Goal: Task Accomplishment & Management: Use online tool/utility

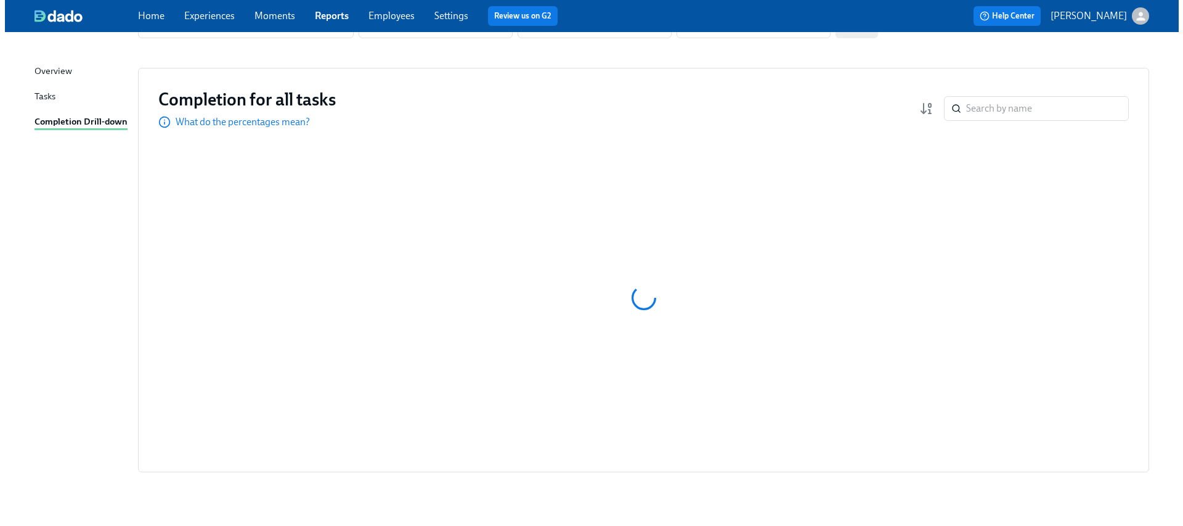
scroll to position [113, 0]
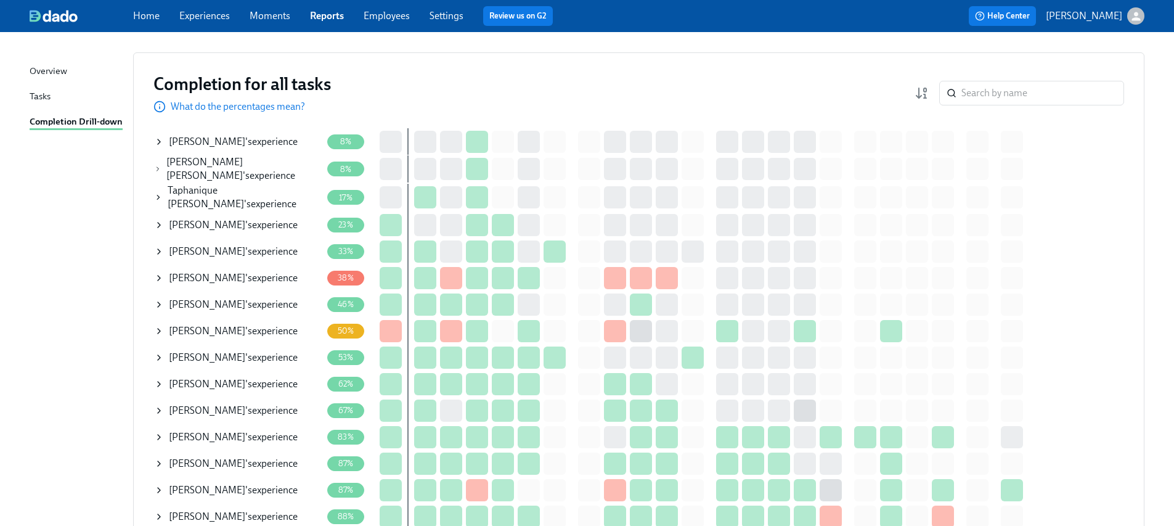
click at [161, 353] on icon at bounding box center [159, 358] width 10 height 10
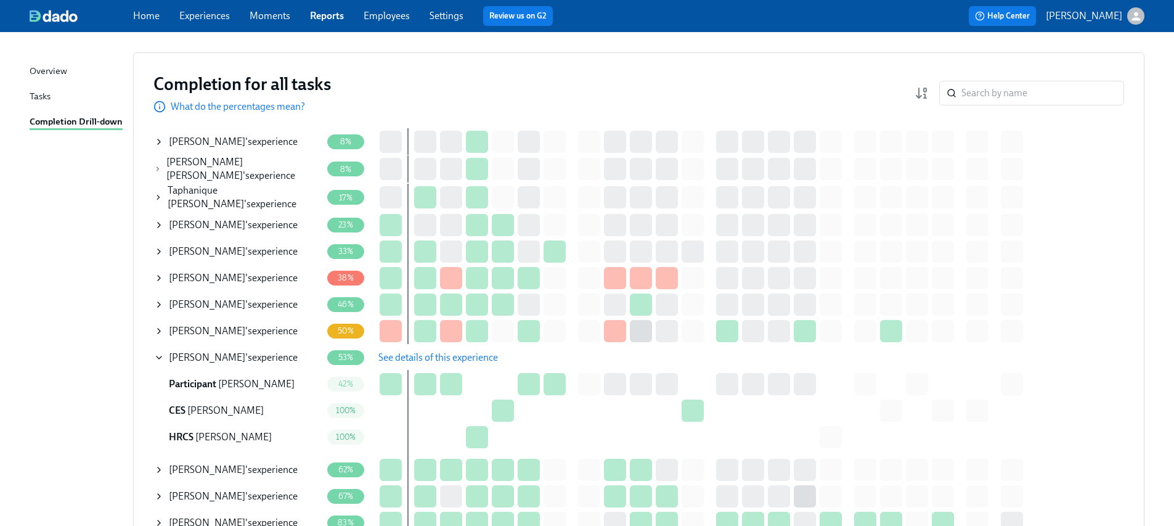
click at [407, 354] on span "See details of this experience" at bounding box center [438, 357] width 120 height 12
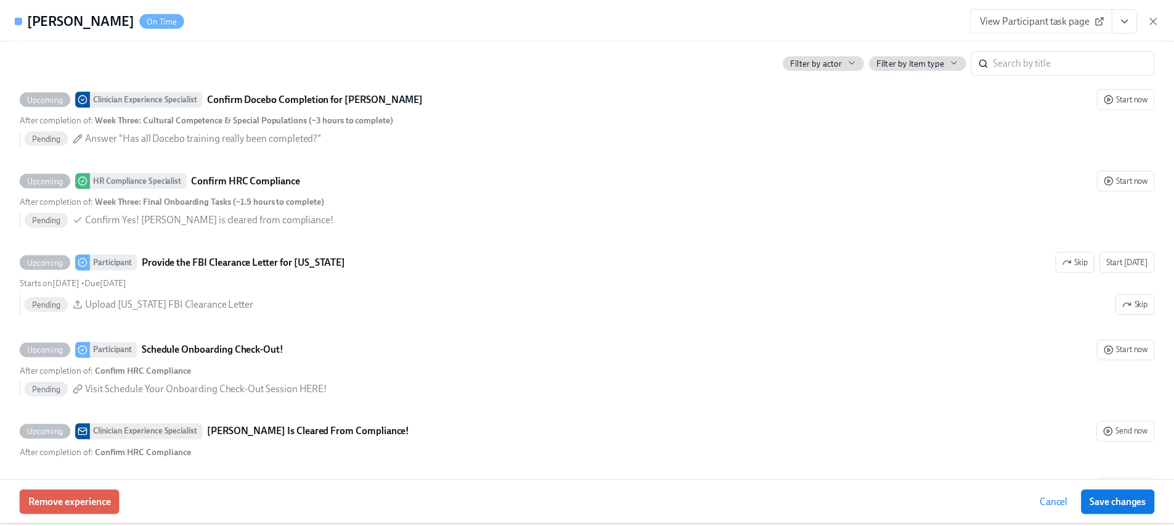
scroll to position [3019, 0]
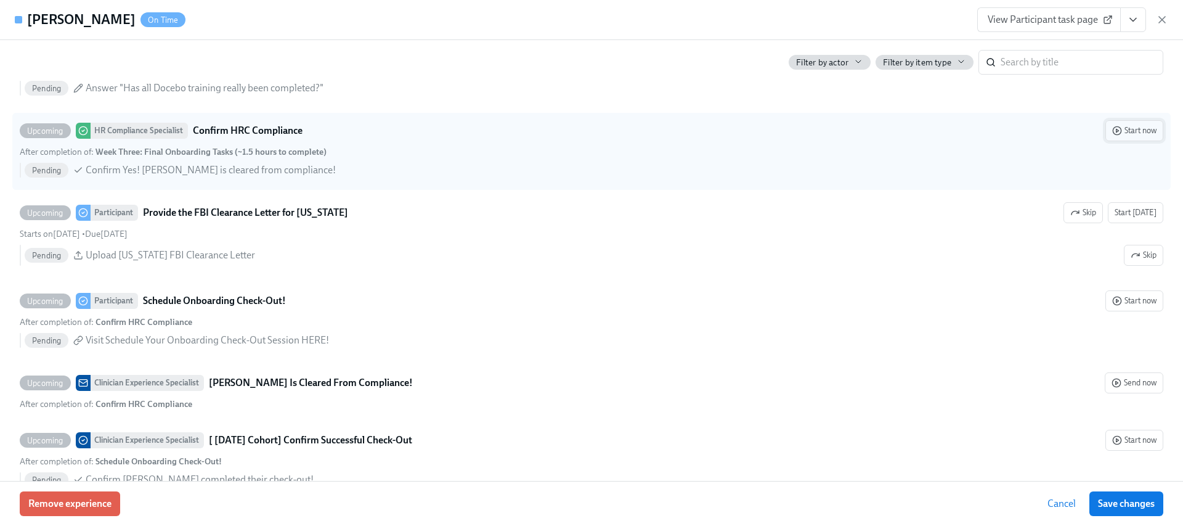
click at [1123, 130] on span "Start now" at bounding box center [1135, 131] width 44 height 12
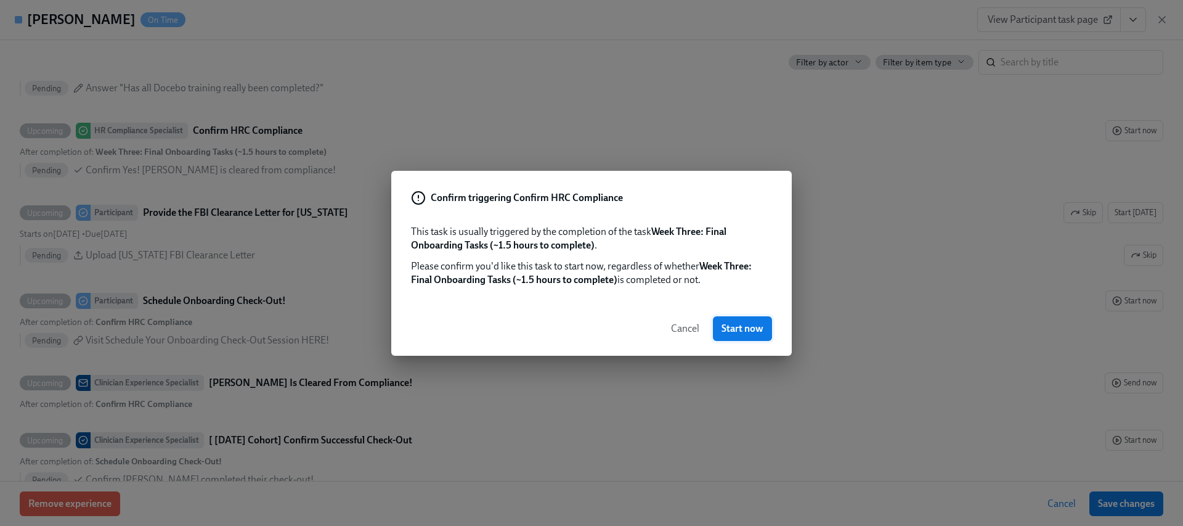
click at [741, 327] on span "Start now" at bounding box center [743, 328] width 42 height 12
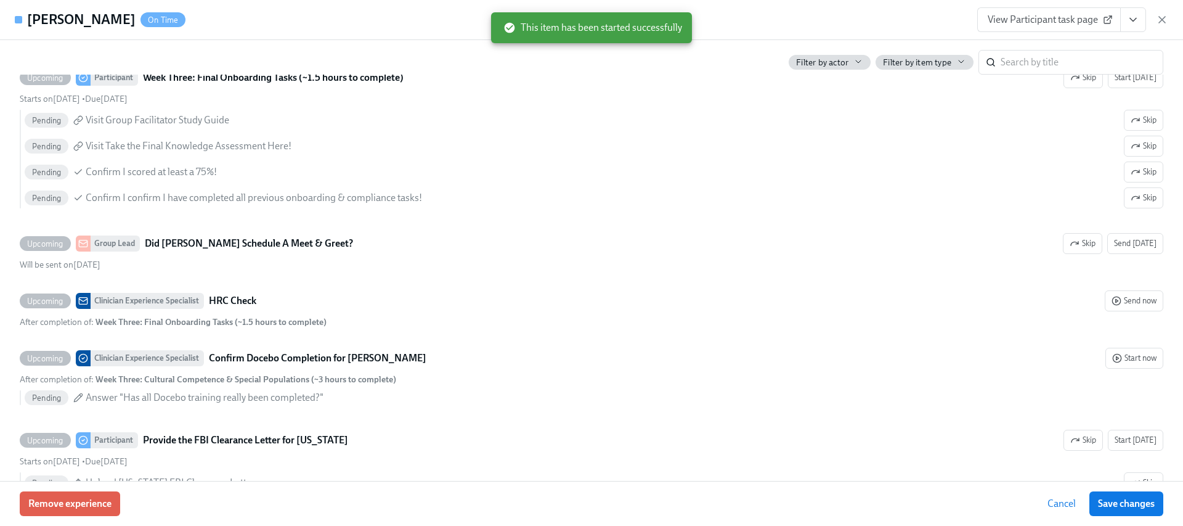
click at [1139, 20] on icon "View task page" at bounding box center [1133, 20] width 12 height 12
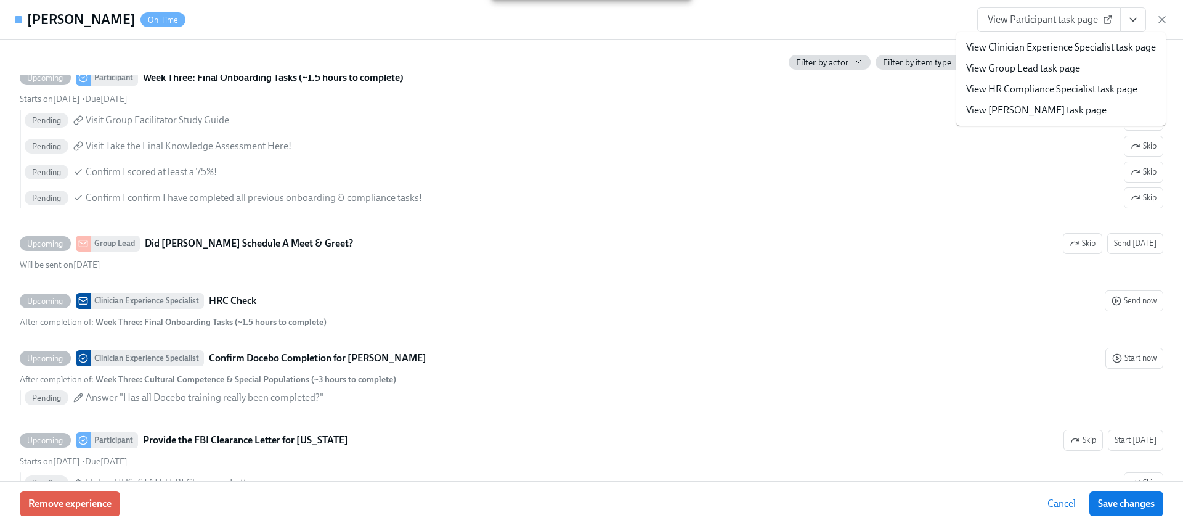
click at [1057, 97] on li "View HR Compliance Specialist task page" at bounding box center [1062, 89] width 210 height 21
click at [1012, 92] on link "View HR Compliance Specialist task page" at bounding box center [1051, 90] width 171 height 14
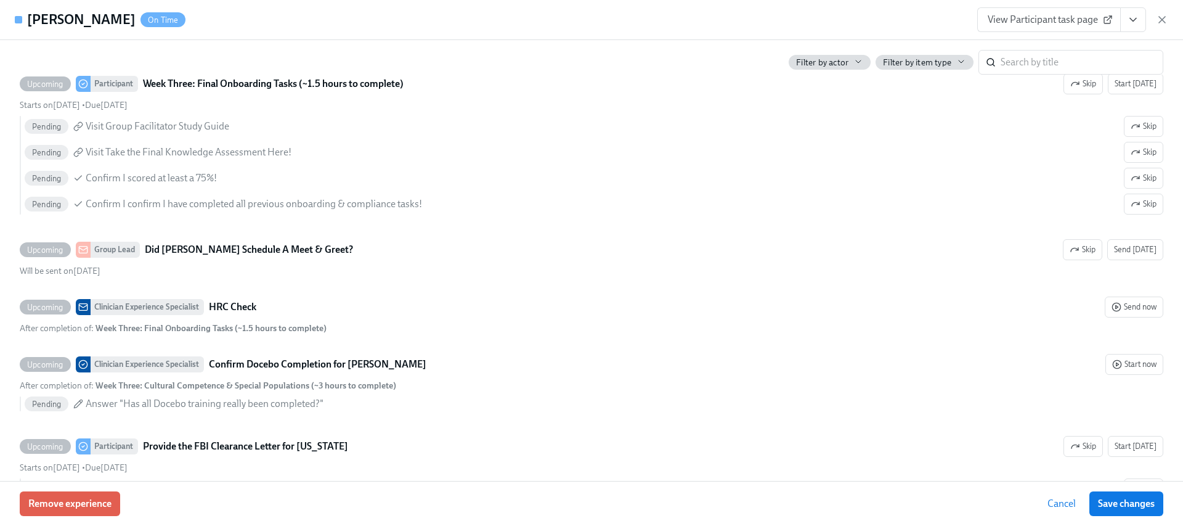
click at [1169, 15] on div "[PERSON_NAME] On Time View Participant task page" at bounding box center [591, 20] width 1183 height 40
click at [1163, 21] on icon "button" at bounding box center [1162, 20] width 12 height 12
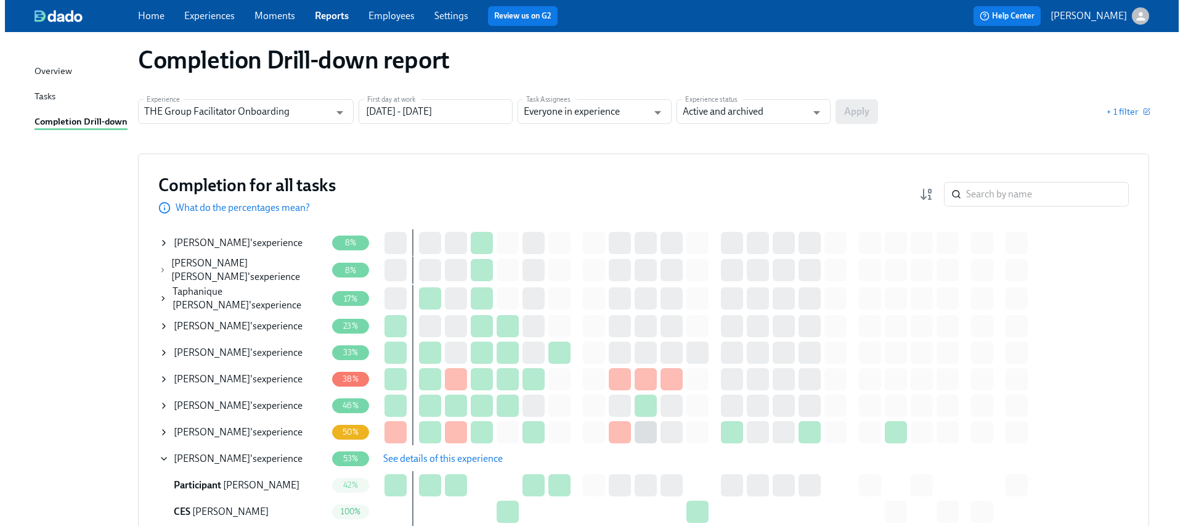
scroll to position [0, 0]
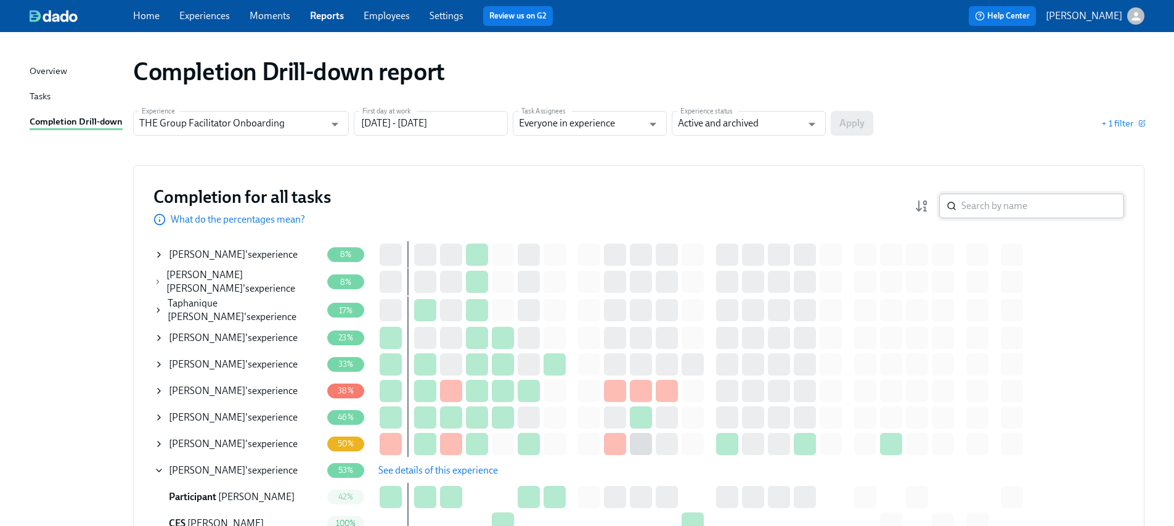
click at [1045, 212] on input "search" at bounding box center [1043, 206] width 163 height 25
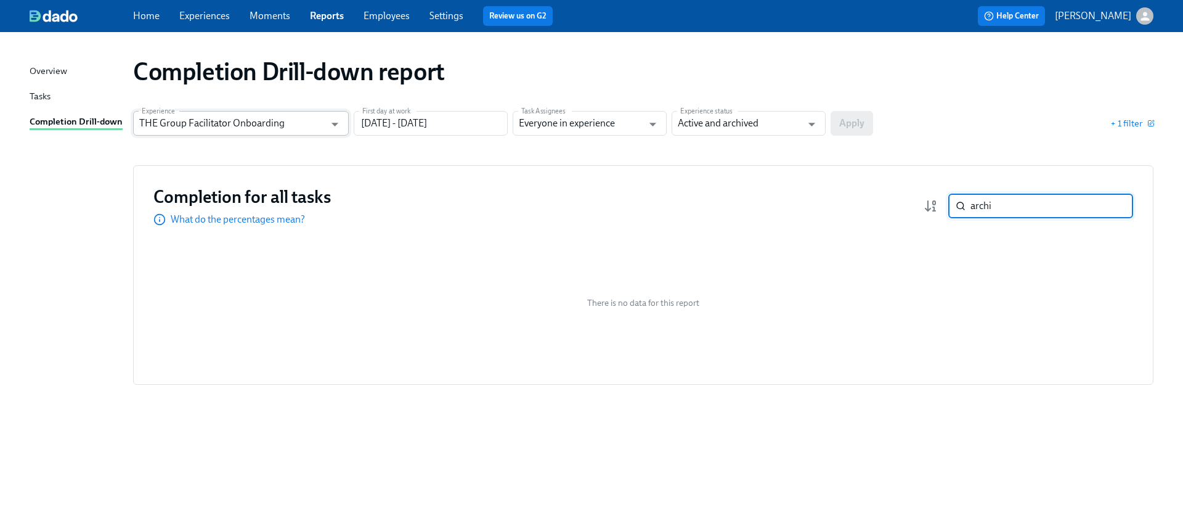
type input "archi"
click at [303, 118] on input "THE Group Facilitator Onboarding" at bounding box center [232, 123] width 186 height 25
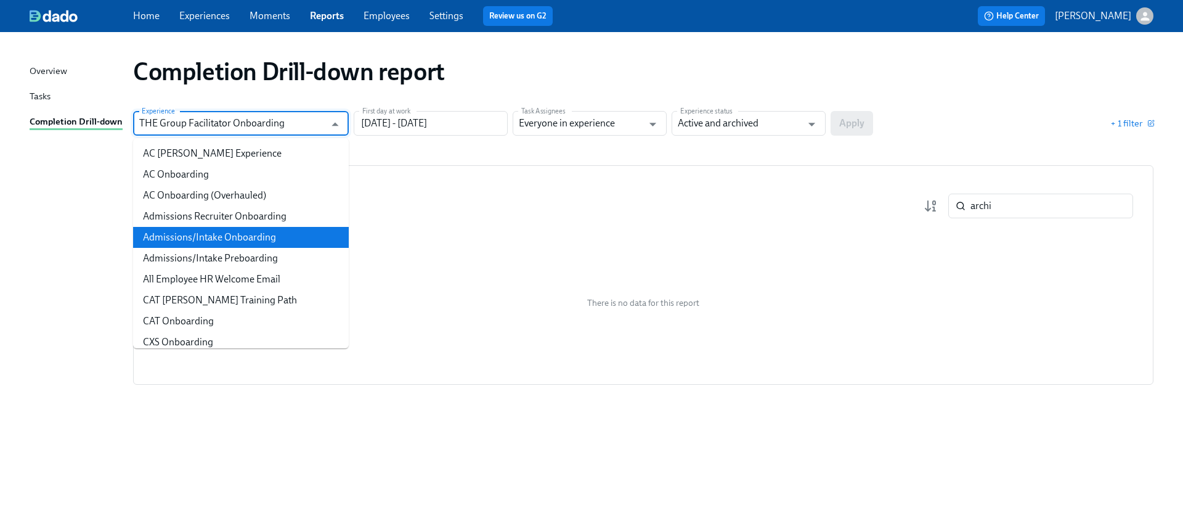
click at [226, 237] on li "Admissions/Intake Onboarding" at bounding box center [241, 237] width 216 height 21
type input "Admissions/Intake Onboarding"
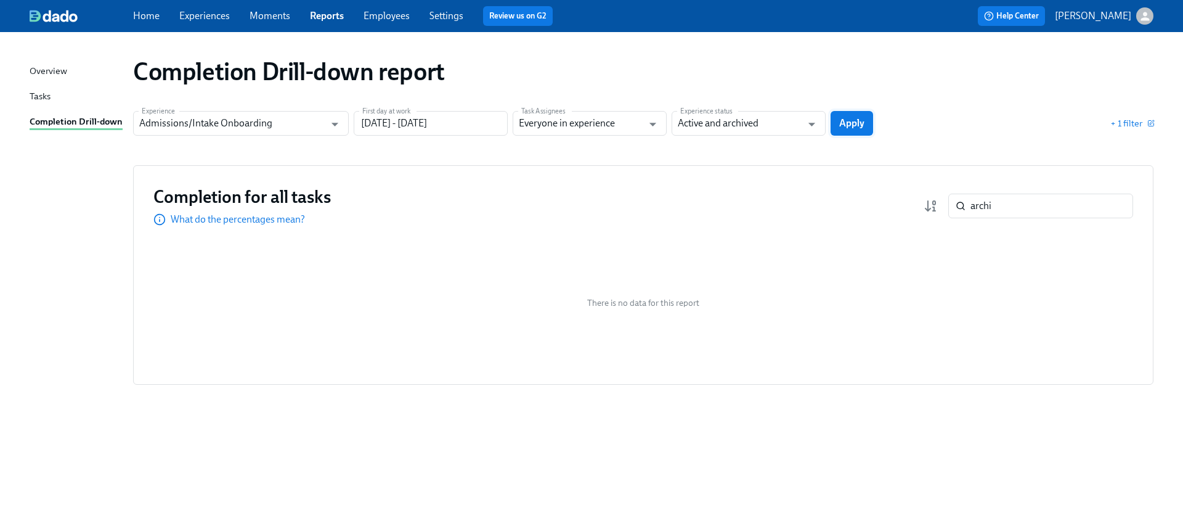
click at [838, 128] on button "Apply" at bounding box center [852, 123] width 43 height 25
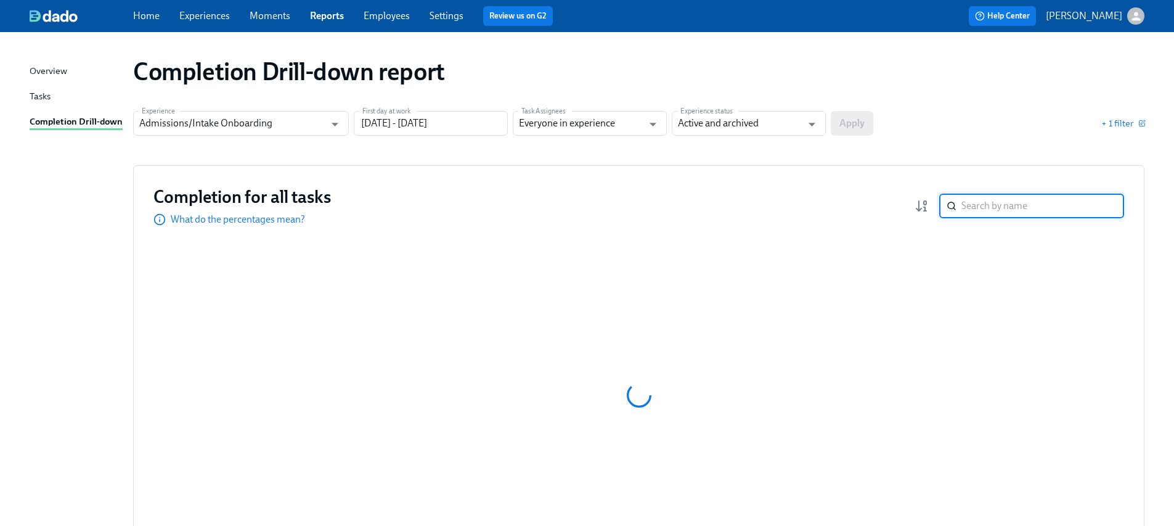
click at [998, 200] on input "search" at bounding box center [1043, 206] width 163 height 25
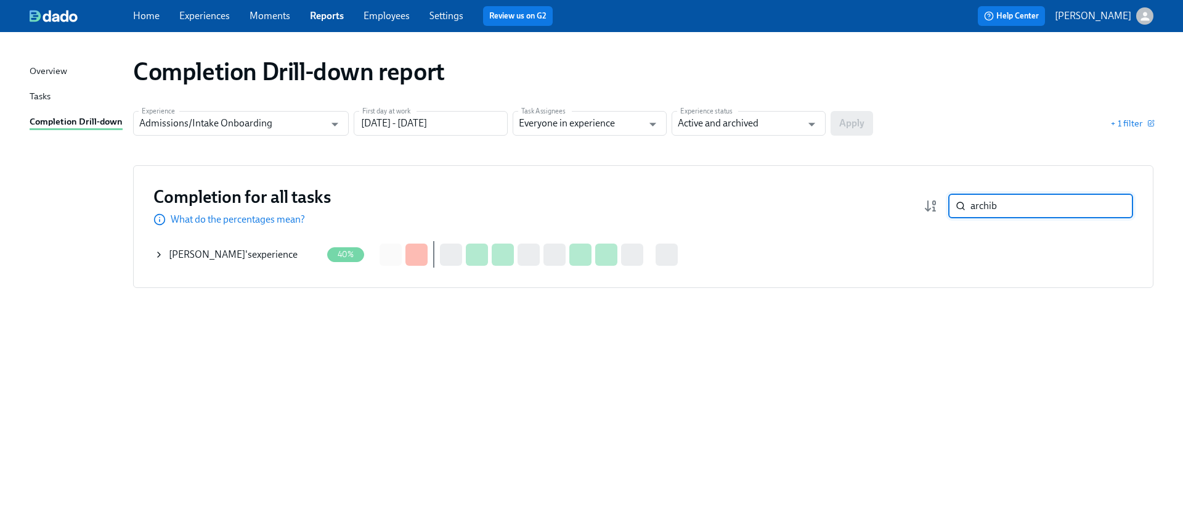
type input "archib"
click at [155, 254] on icon at bounding box center [159, 255] width 10 height 10
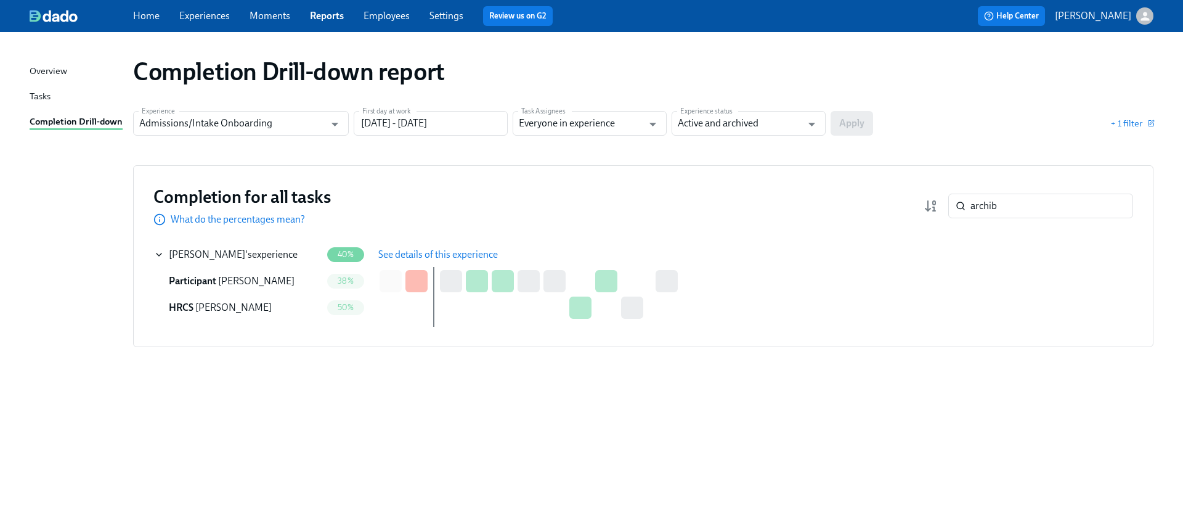
click at [398, 248] on span "See details of this experience" at bounding box center [438, 254] width 120 height 12
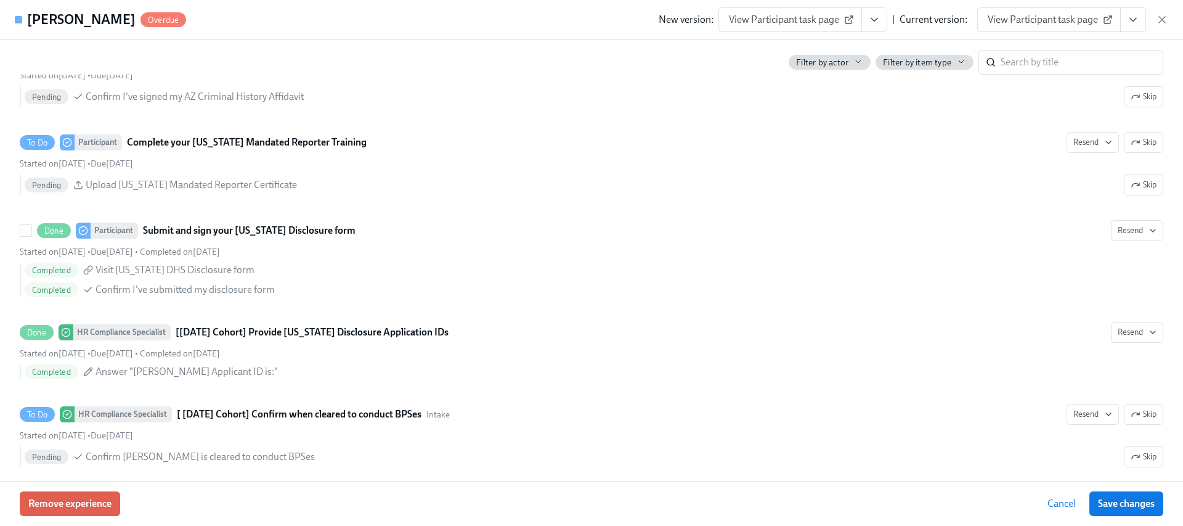
scroll to position [1093, 0]
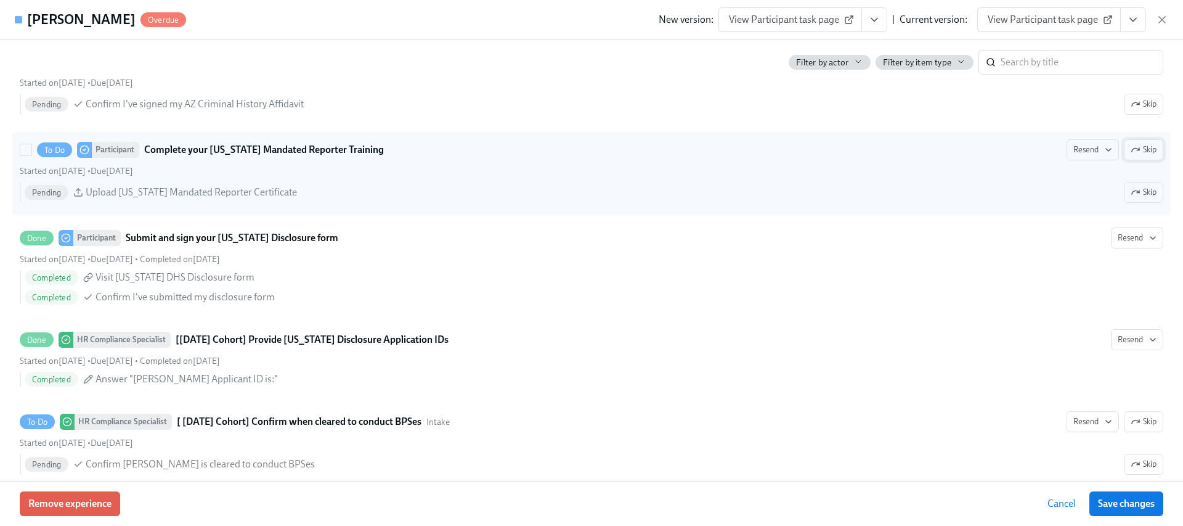
click at [1131, 152] on icon "button" at bounding box center [1136, 150] width 10 height 10
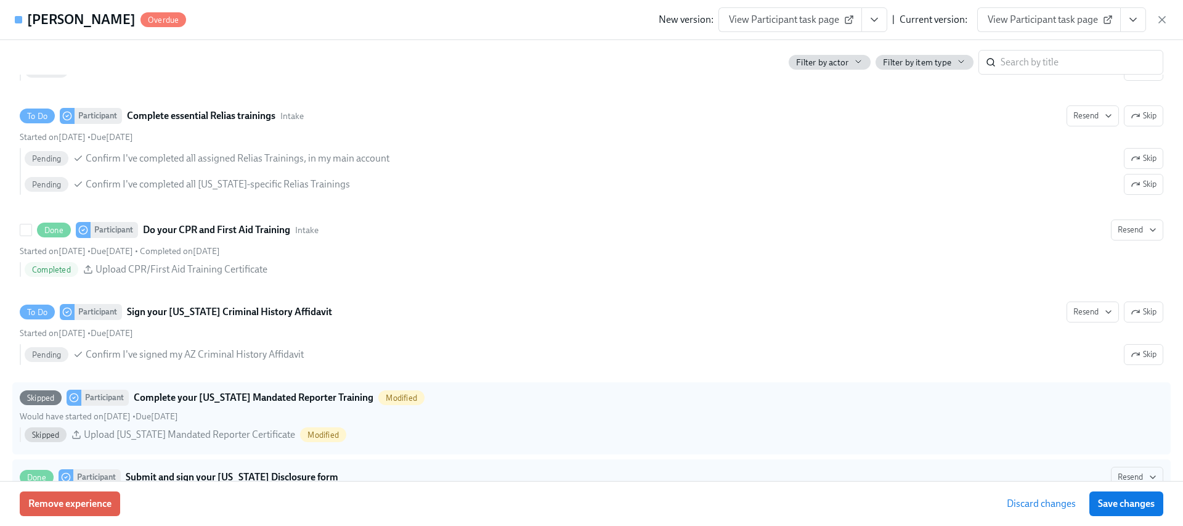
scroll to position [844, 0]
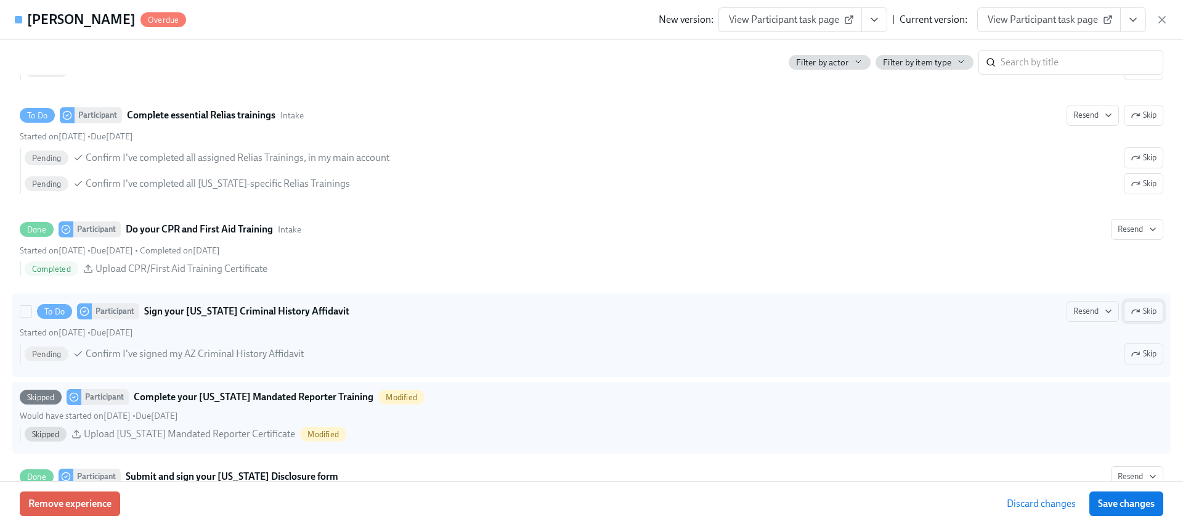
click at [1131, 311] on icon "button" at bounding box center [1136, 311] width 10 height 10
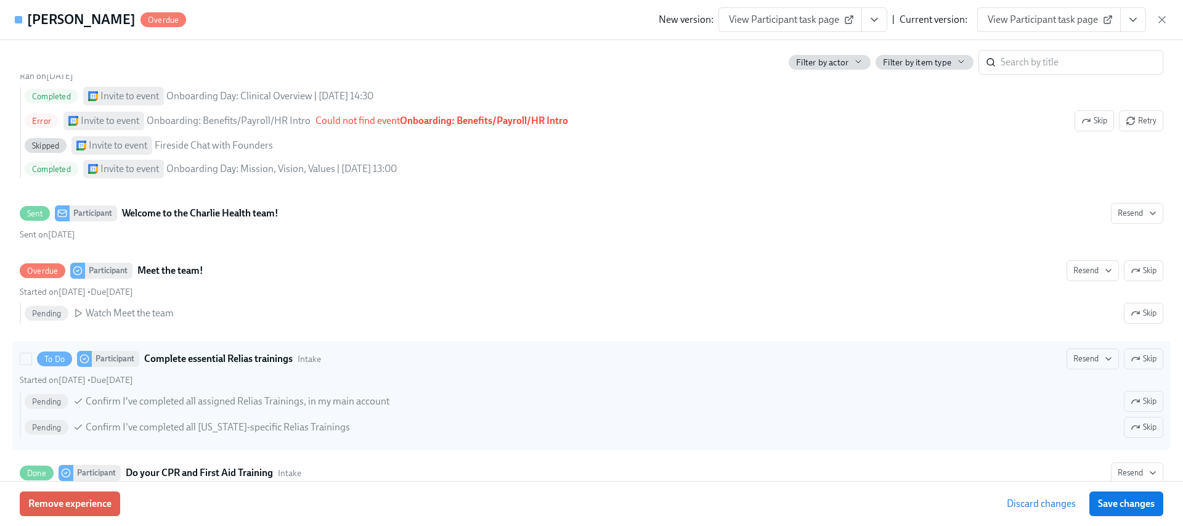
scroll to position [555, 0]
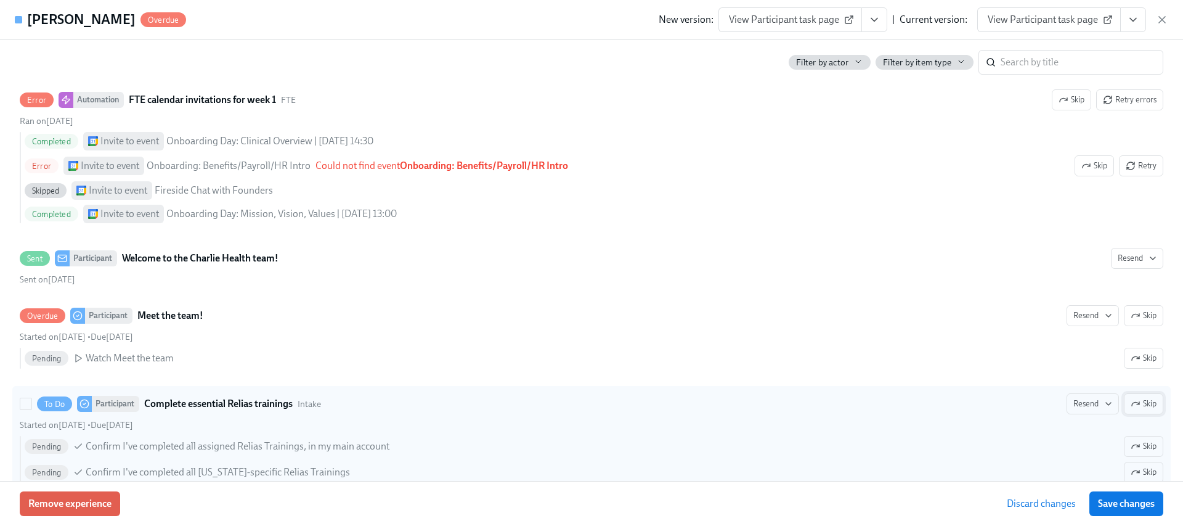
click at [1132, 399] on span "Skip" at bounding box center [1144, 404] width 26 height 12
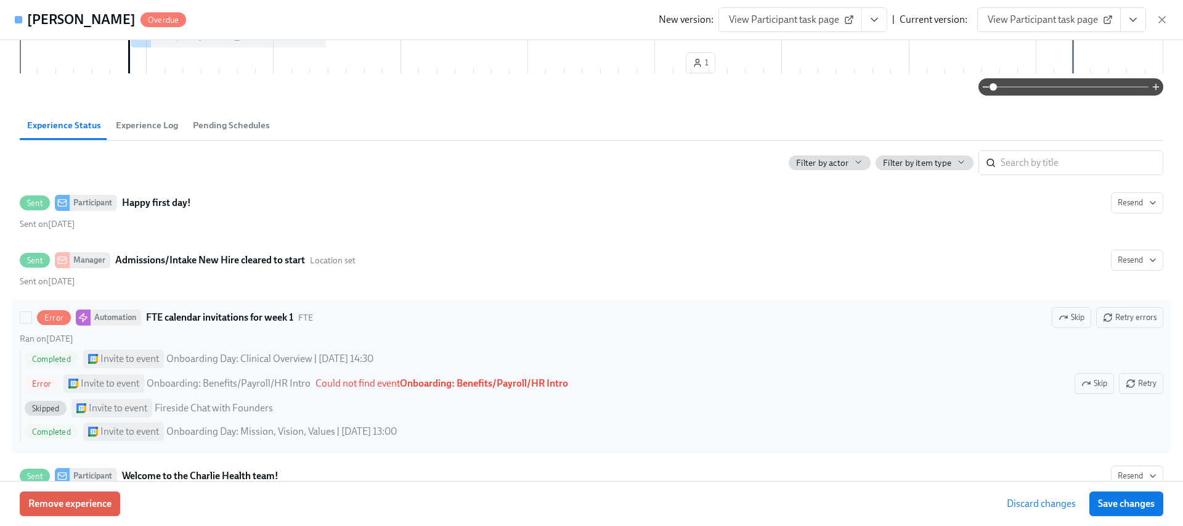
scroll to position [333, 0]
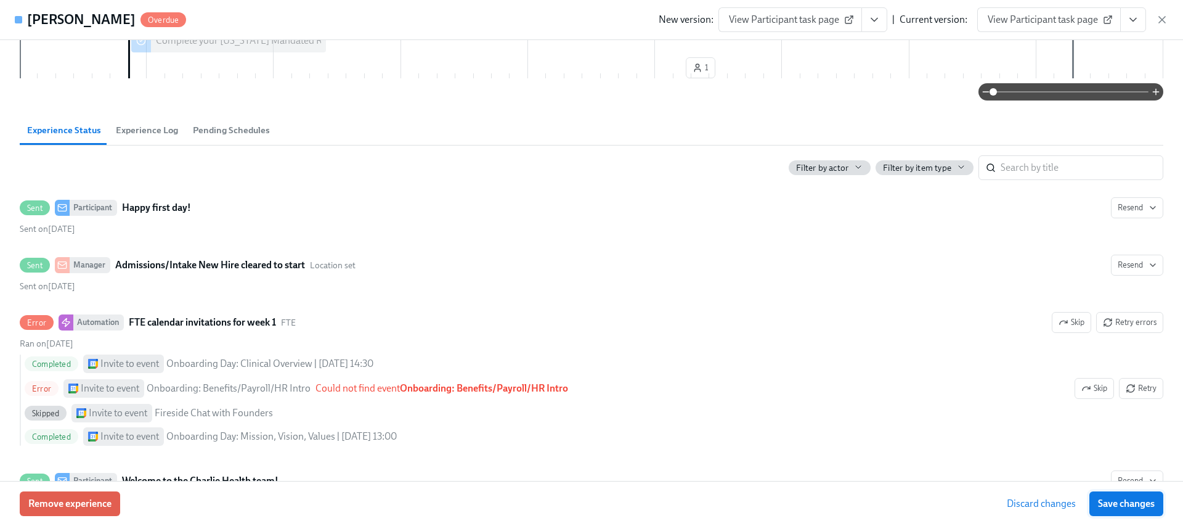
click at [1105, 497] on span "Save changes" at bounding box center [1126, 503] width 57 height 12
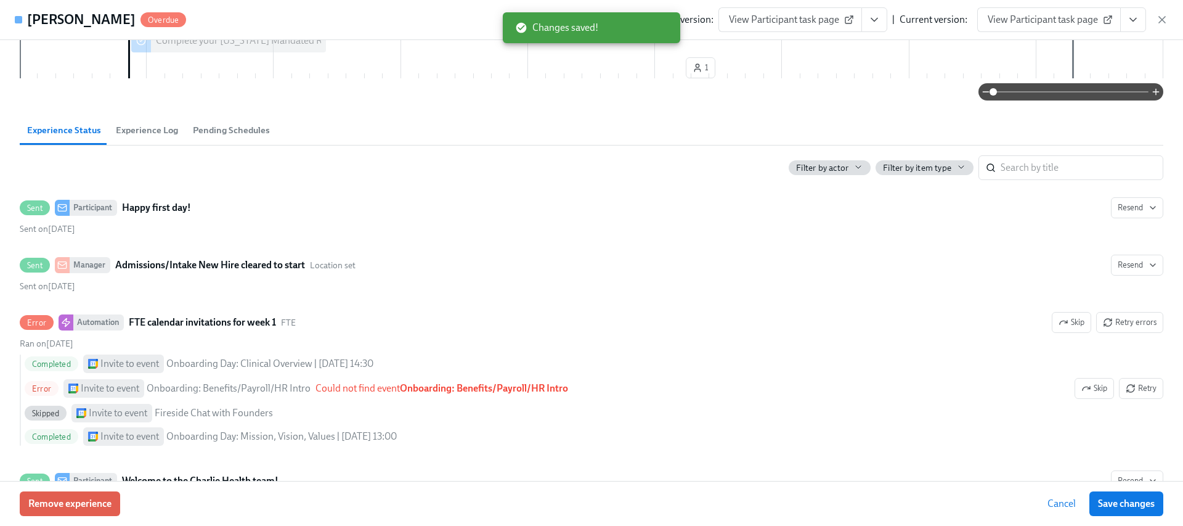
click at [1029, 17] on span "View Participant task page" at bounding box center [1049, 20] width 123 height 12
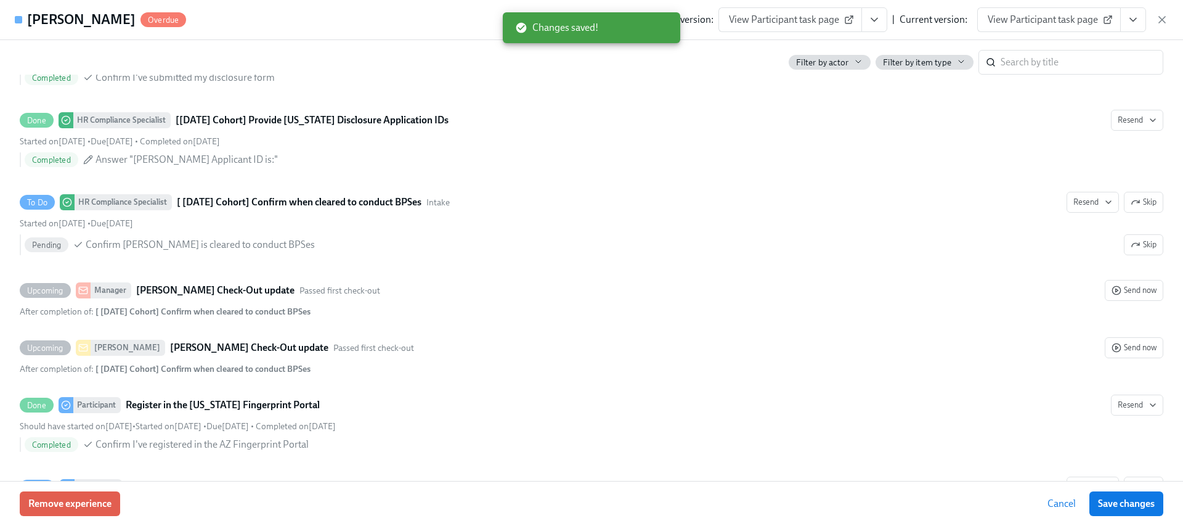
scroll to position [1360, 0]
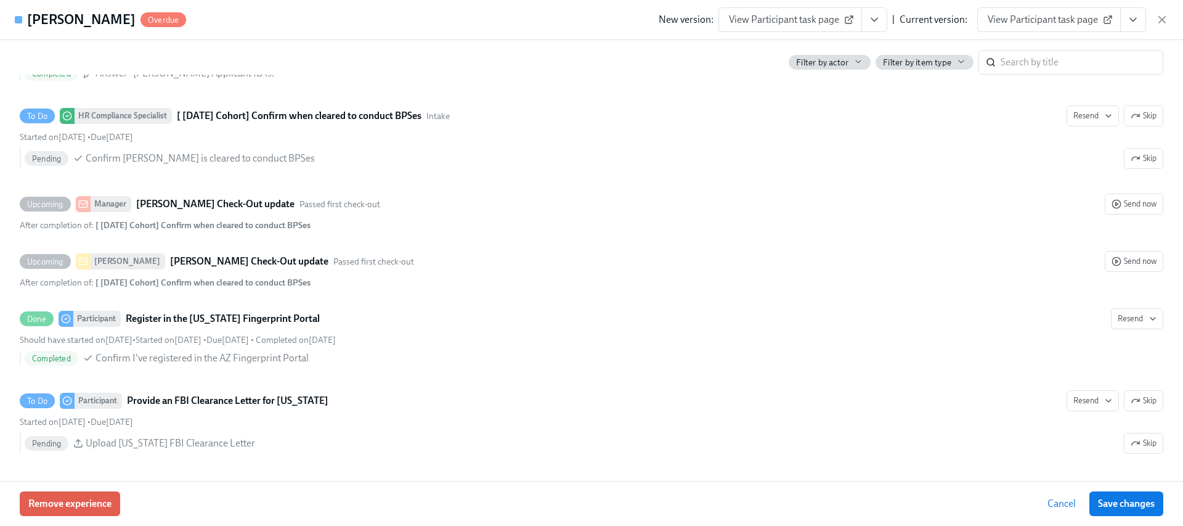
click at [1041, 23] on span "View Participant task page" at bounding box center [1049, 20] width 123 height 12
click at [1152, 15] on div "New version: View Participant task page | Current version: View Participant tas…" at bounding box center [914, 19] width 510 height 25
click at [1160, 16] on icon "button" at bounding box center [1162, 20] width 12 height 12
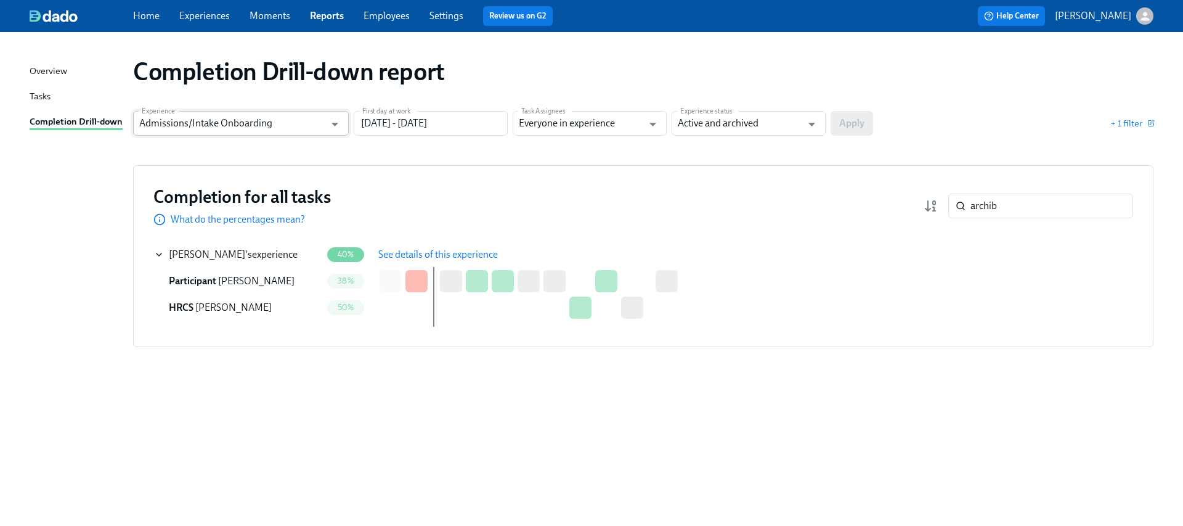
click at [322, 122] on input "Admissions/Intake Onboarding" at bounding box center [232, 123] width 186 height 25
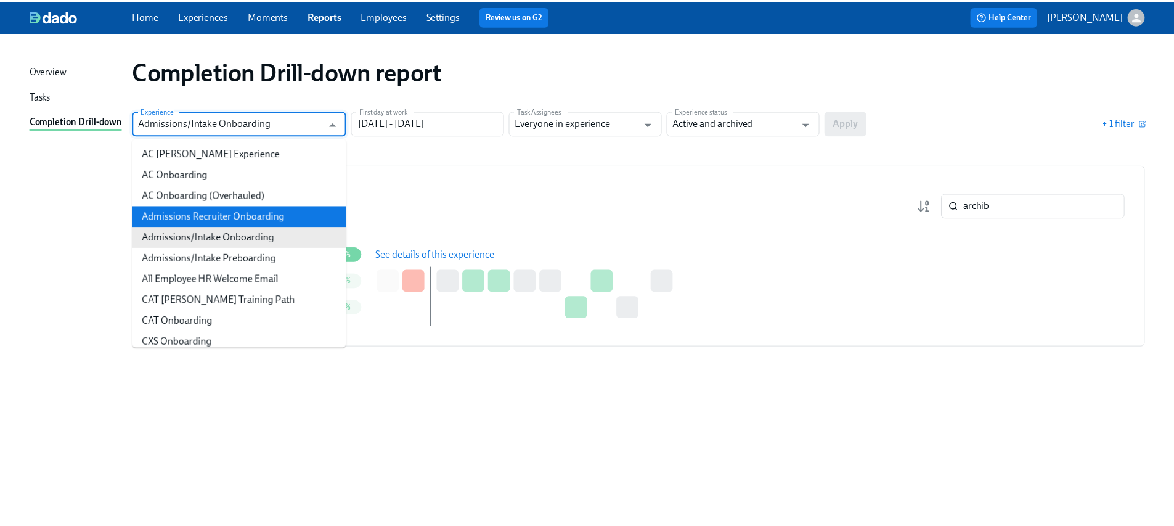
scroll to position [568, 0]
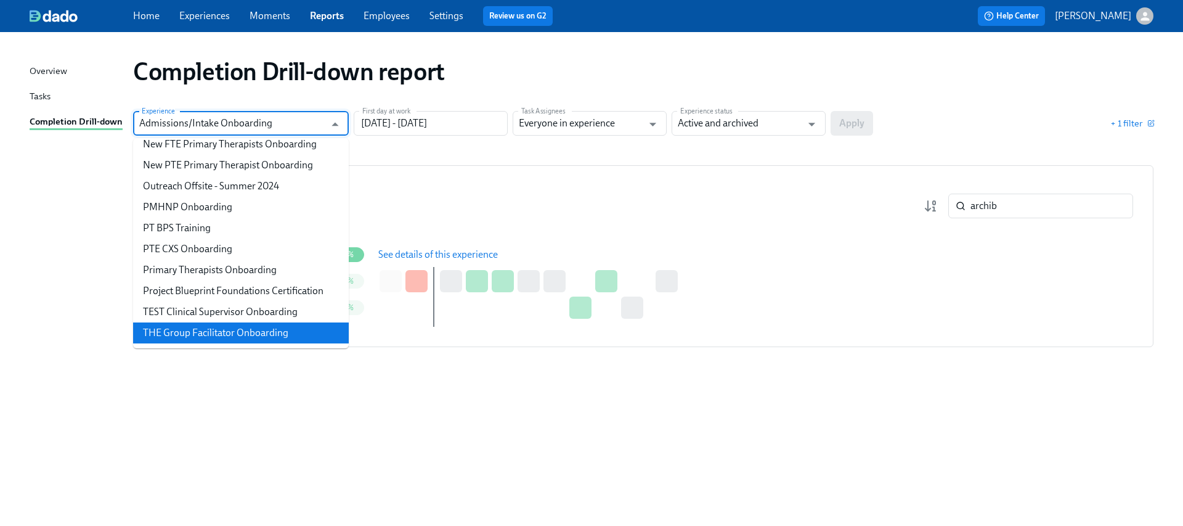
click at [242, 340] on li "THE Group Facilitator Onboarding" at bounding box center [241, 332] width 216 height 21
type input "THE Group Facilitator Onboarding"
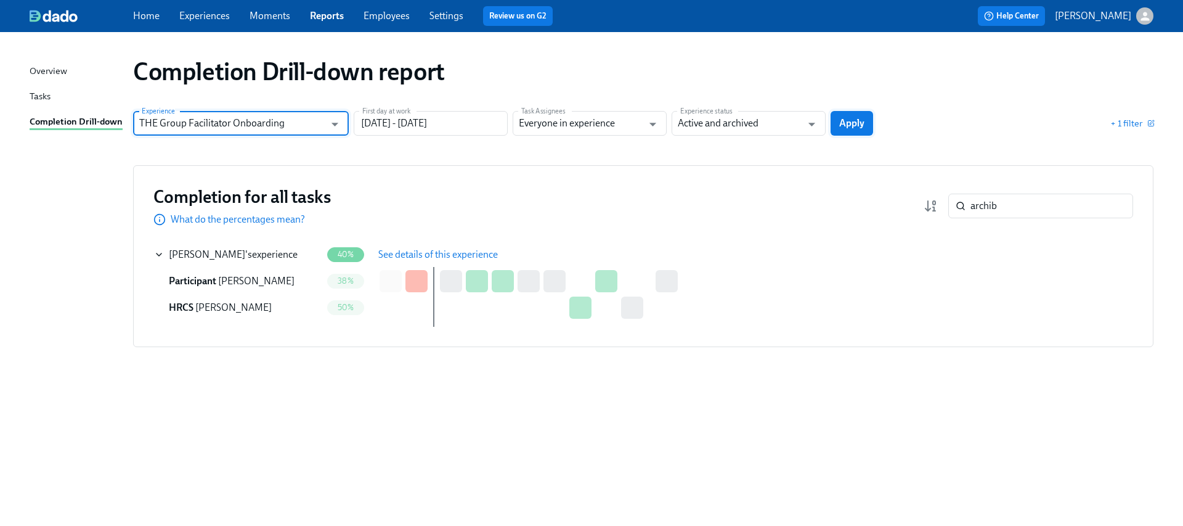
click at [841, 126] on span "Apply" at bounding box center [851, 123] width 25 height 12
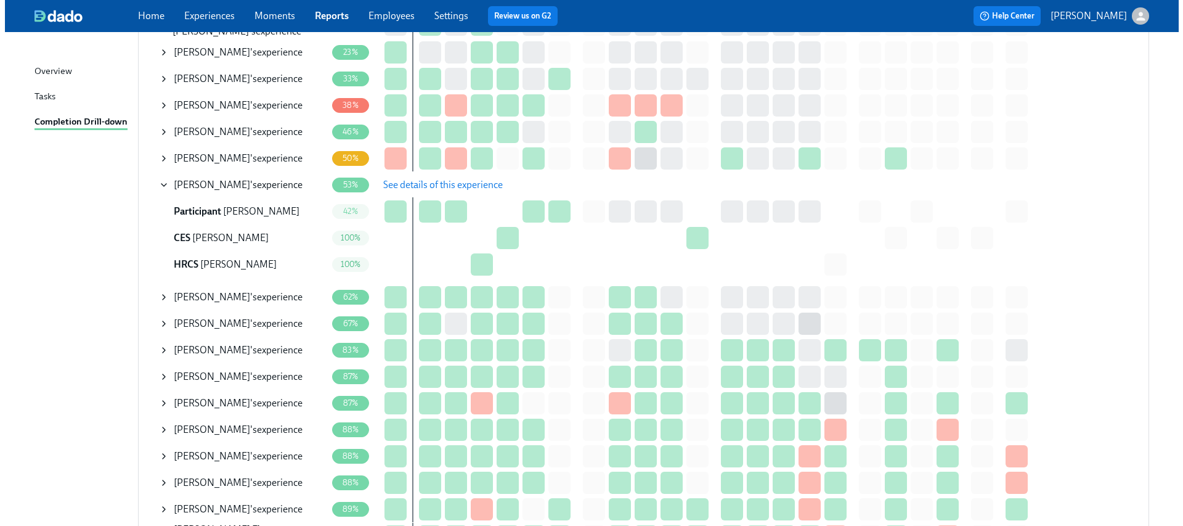
scroll to position [526, 0]
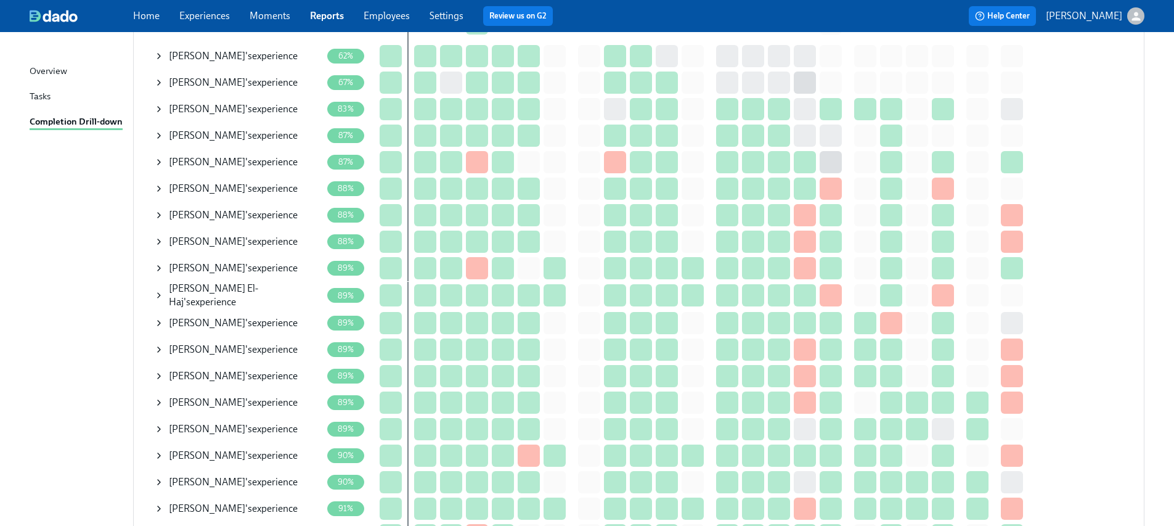
drag, startPoint x: 162, startPoint y: 49, endPoint x: 244, endPoint y: 63, distance: 83.2
click at [162, 51] on icon at bounding box center [159, 56] width 10 height 10
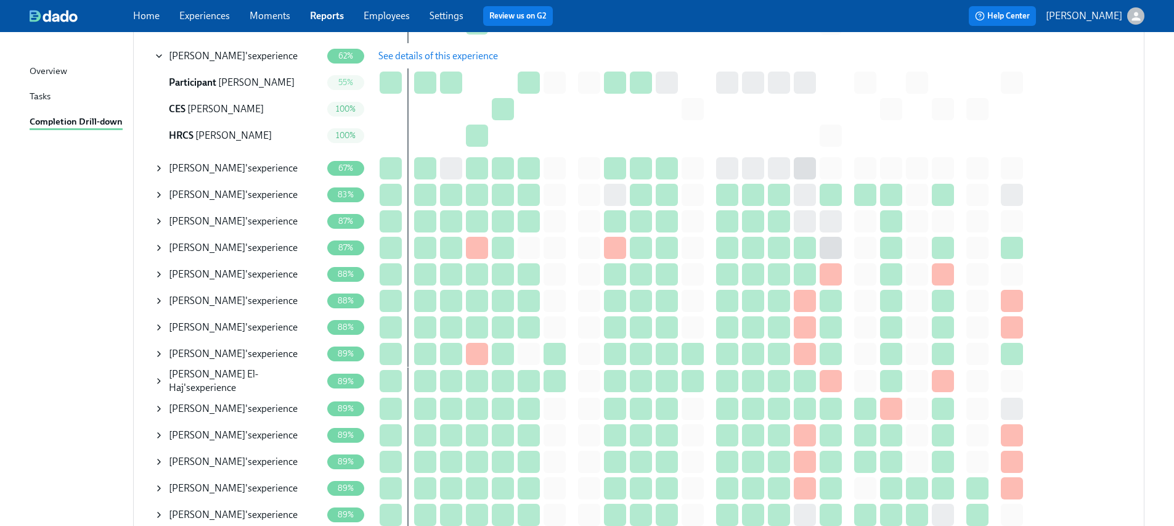
click at [388, 55] on span "See details of this experience" at bounding box center [438, 56] width 120 height 12
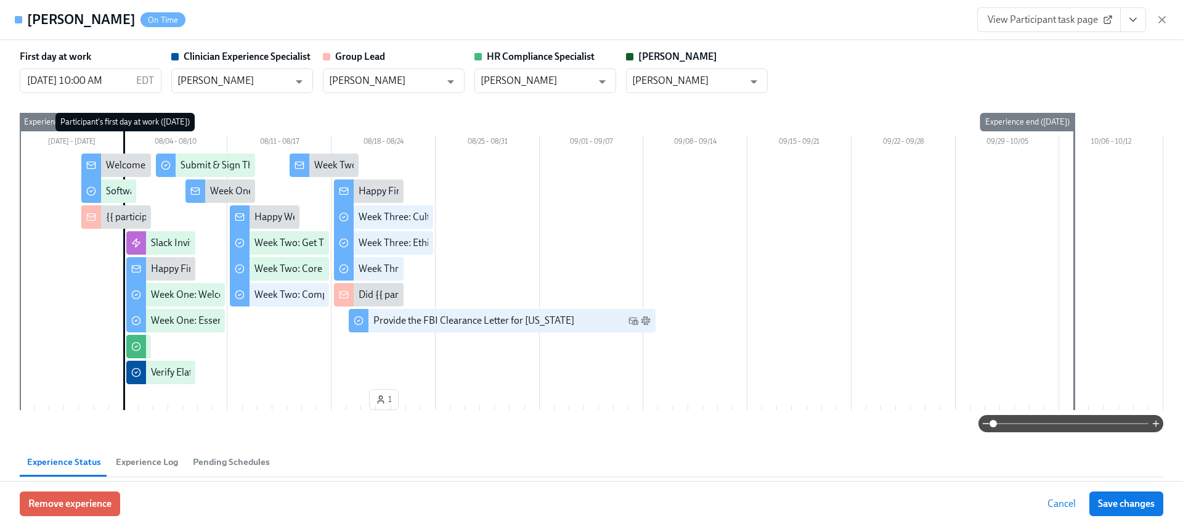
click at [1133, 20] on icon "View task page" at bounding box center [1133, 19] width 6 height 3
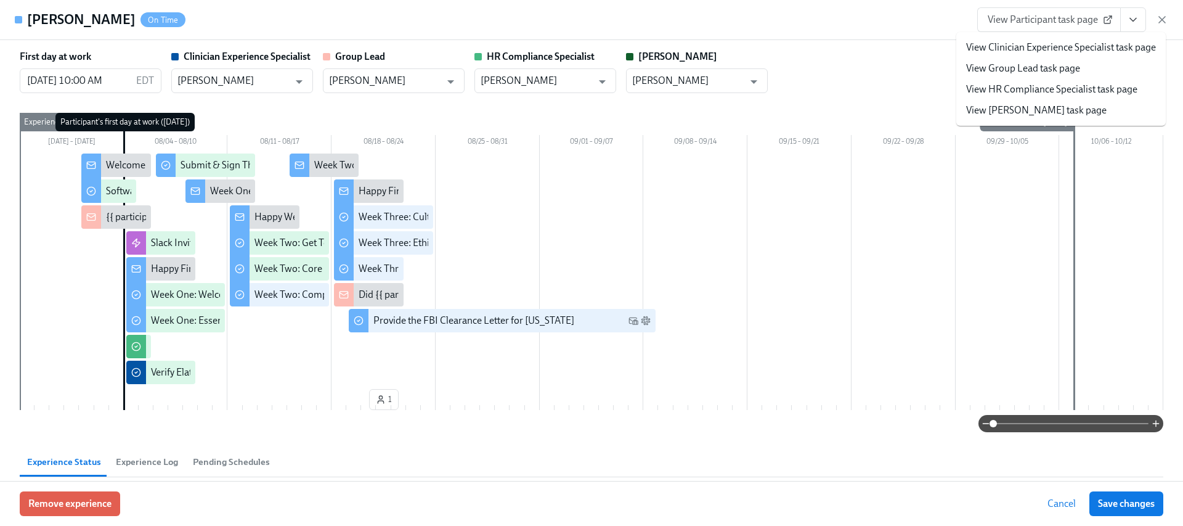
click at [1044, 87] on link "View HR Compliance Specialist task page" at bounding box center [1051, 90] width 171 height 14
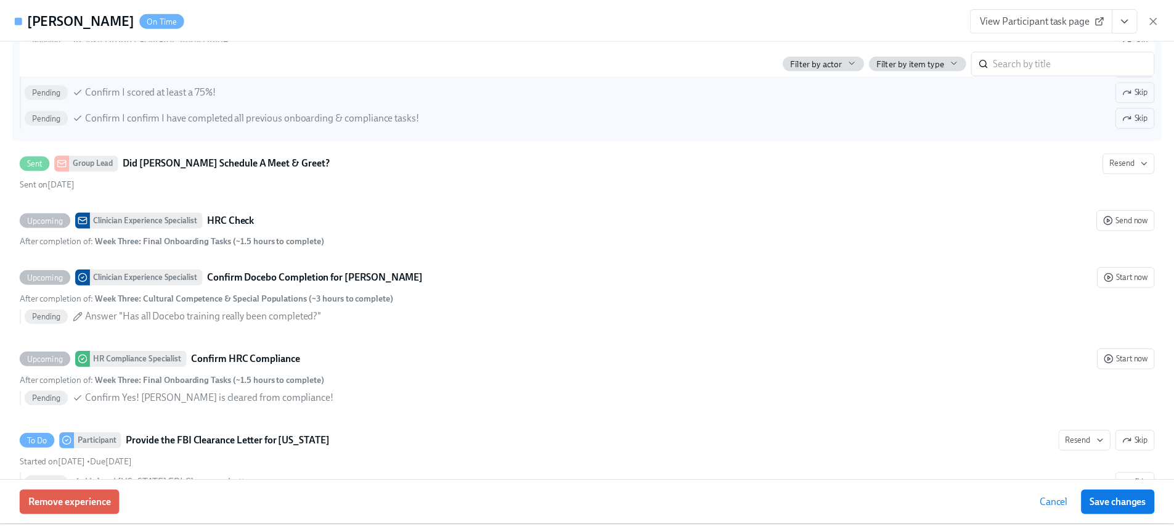
scroll to position [2606, 0]
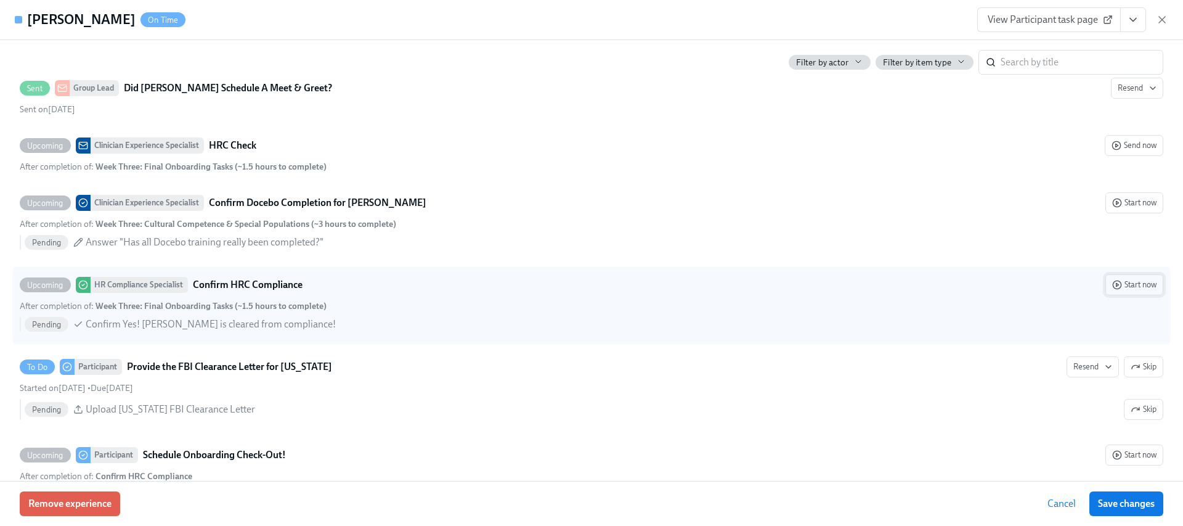
click at [1124, 284] on span "Start now" at bounding box center [1135, 285] width 44 height 12
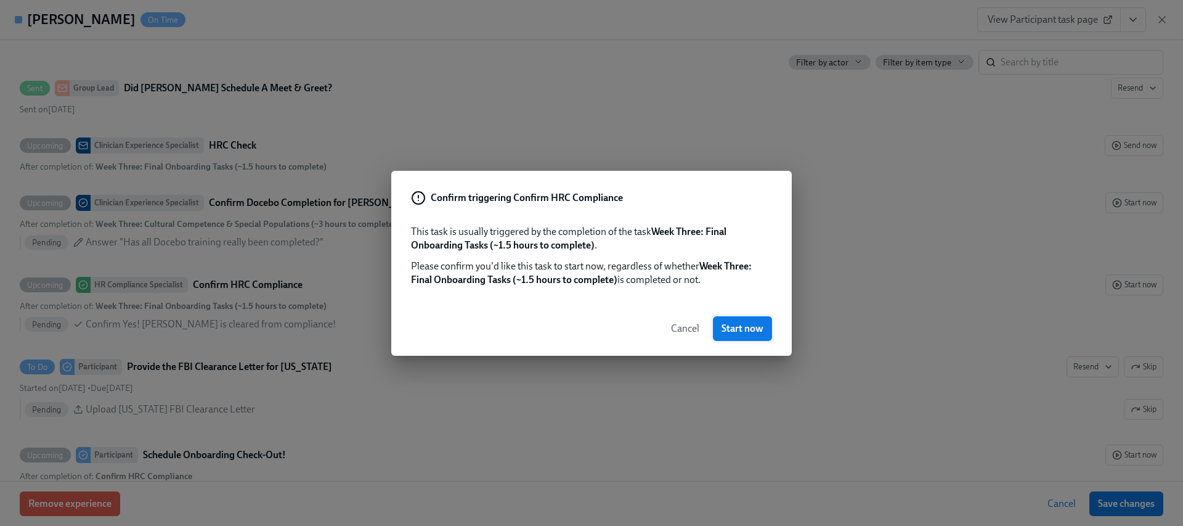
click at [743, 327] on span "Start now" at bounding box center [743, 328] width 42 height 12
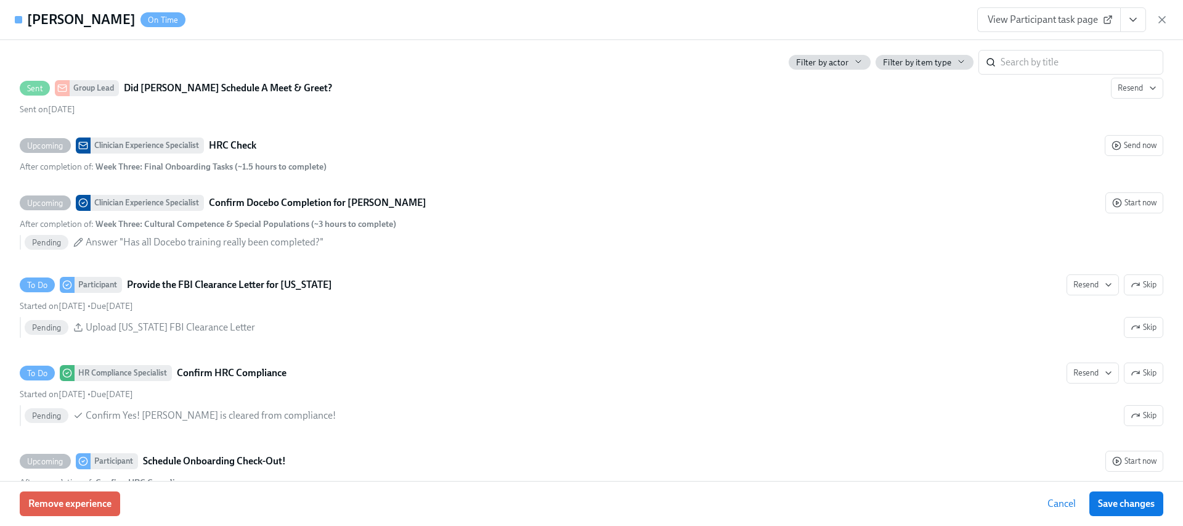
click at [1128, 15] on icon "View task page" at bounding box center [1133, 20] width 12 height 12
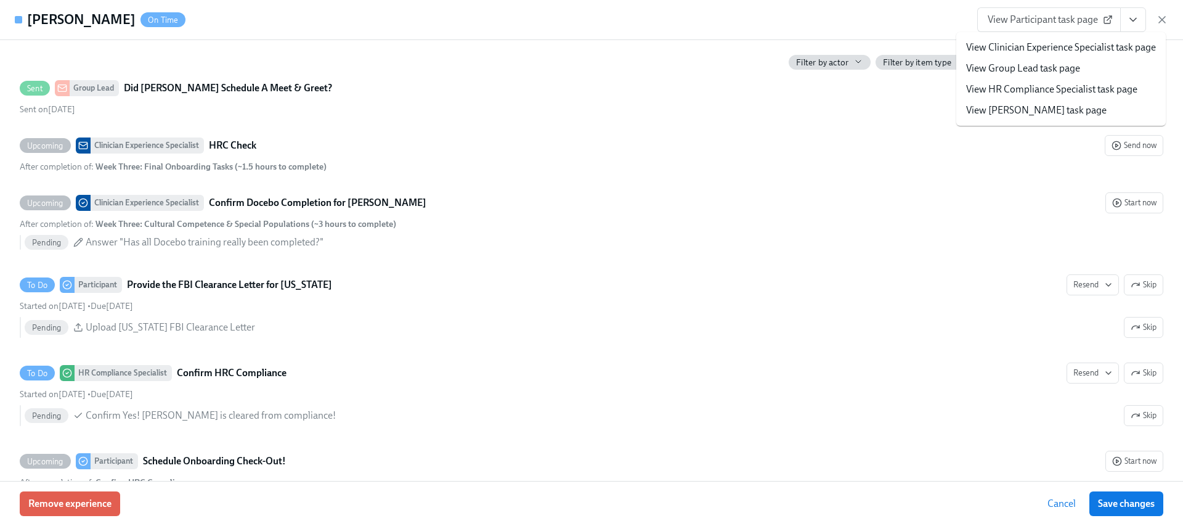
click at [1063, 92] on link "View HR Compliance Specialist task page" at bounding box center [1051, 90] width 171 height 14
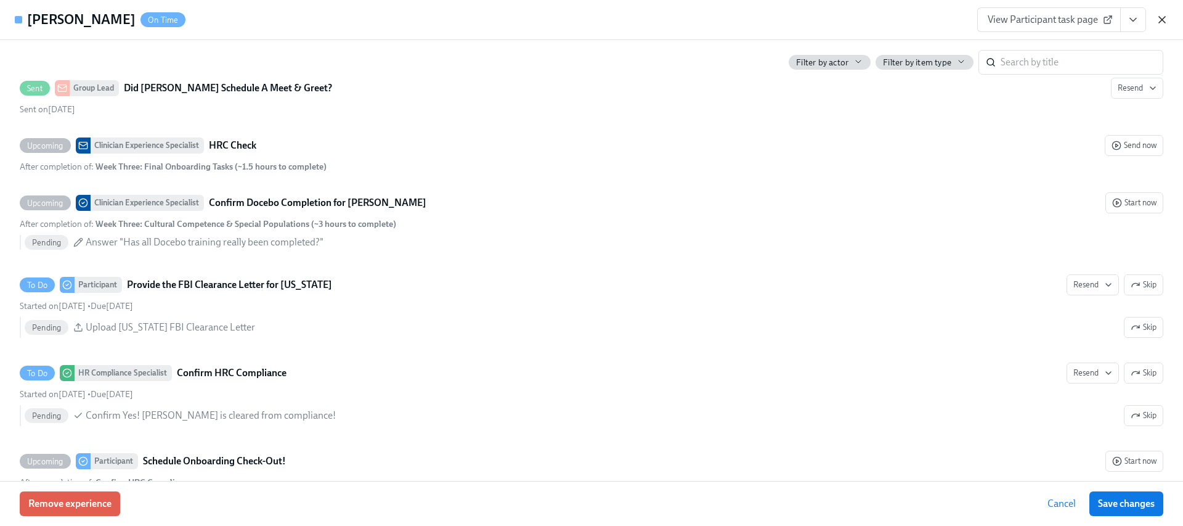
click at [1162, 24] on icon "button" at bounding box center [1162, 20] width 12 height 12
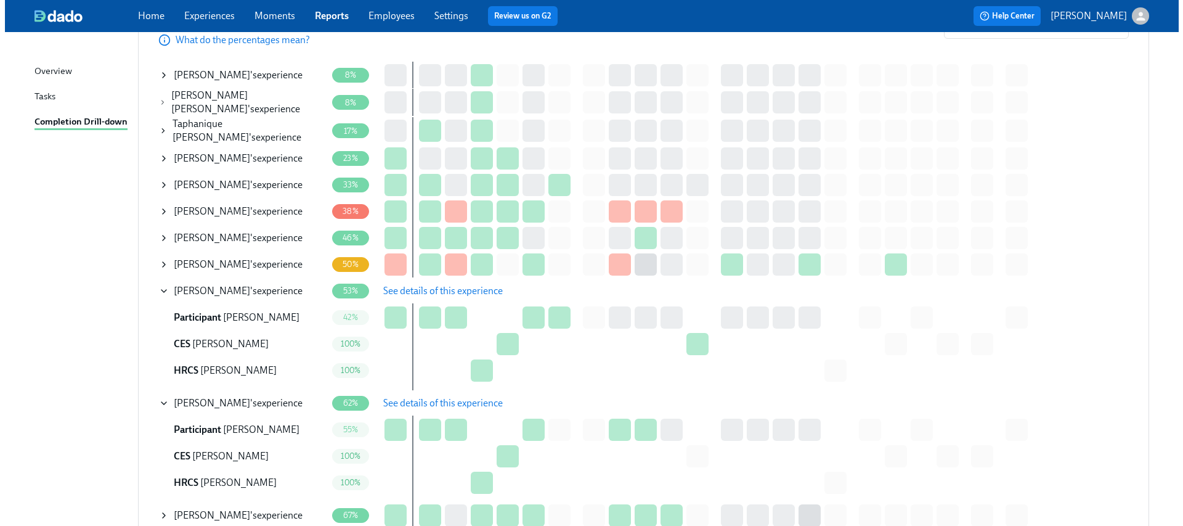
scroll to position [179, 0]
click at [154, 154] on icon at bounding box center [159, 159] width 10 height 10
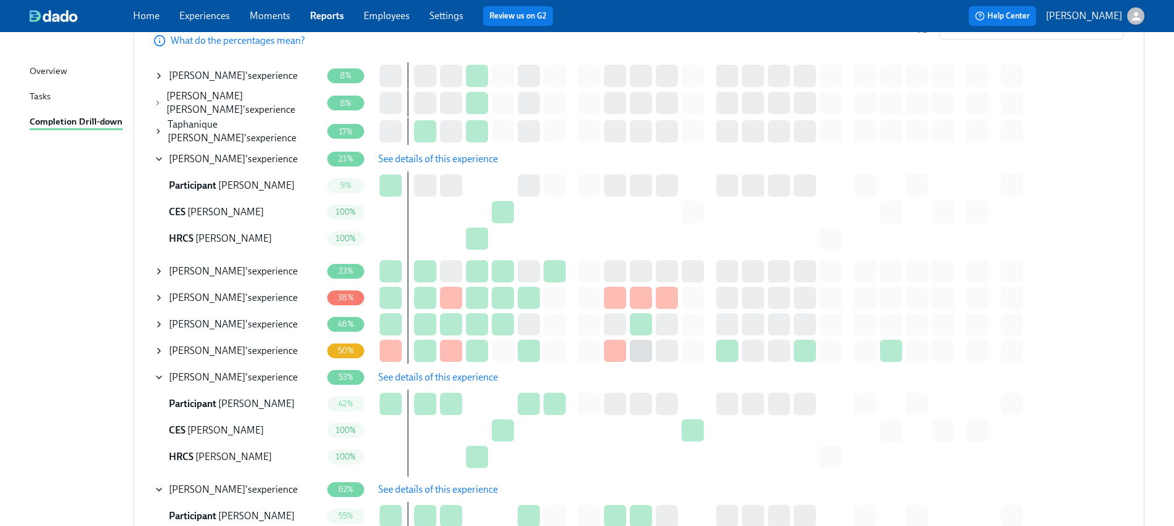
click at [439, 153] on span "See details of this experience" at bounding box center [438, 159] width 120 height 12
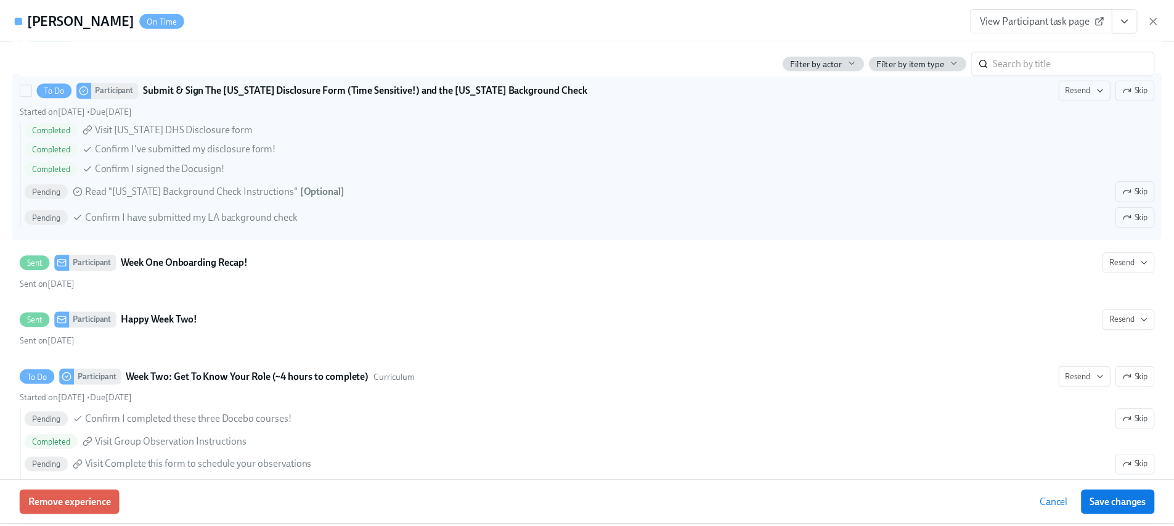
scroll to position [1267, 0]
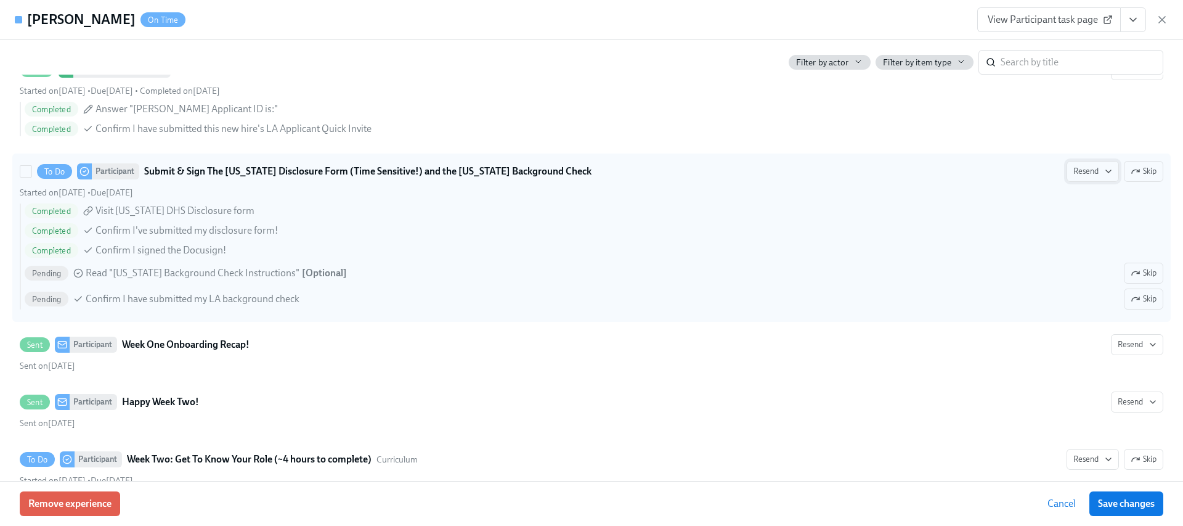
click at [1090, 168] on span "Resend" at bounding box center [1093, 171] width 39 height 12
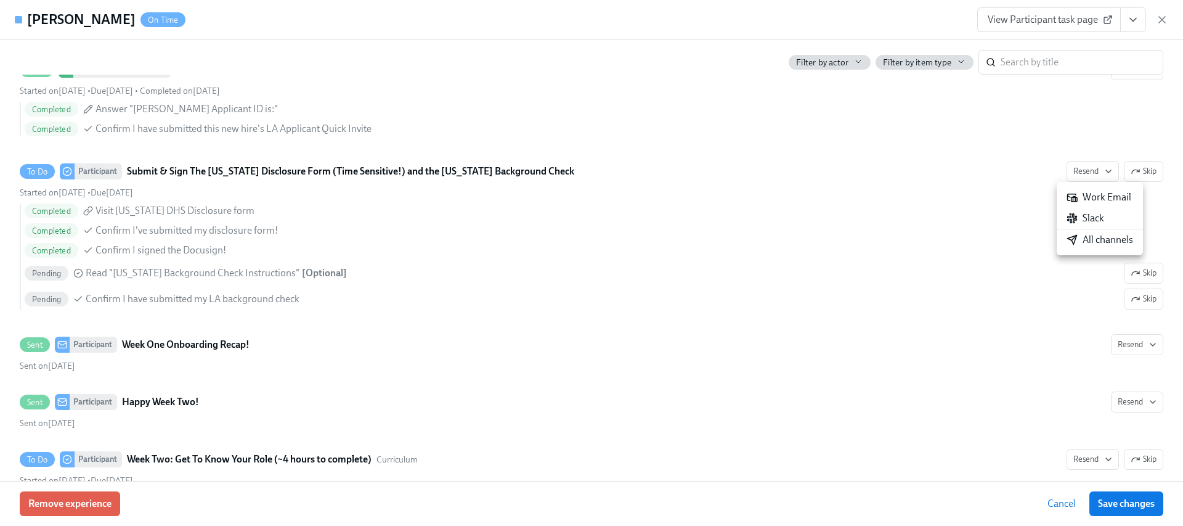
click at [1102, 240] on div "All channels" at bounding box center [1100, 240] width 67 height 14
click at [1167, 21] on icon "button" at bounding box center [1162, 20] width 12 height 12
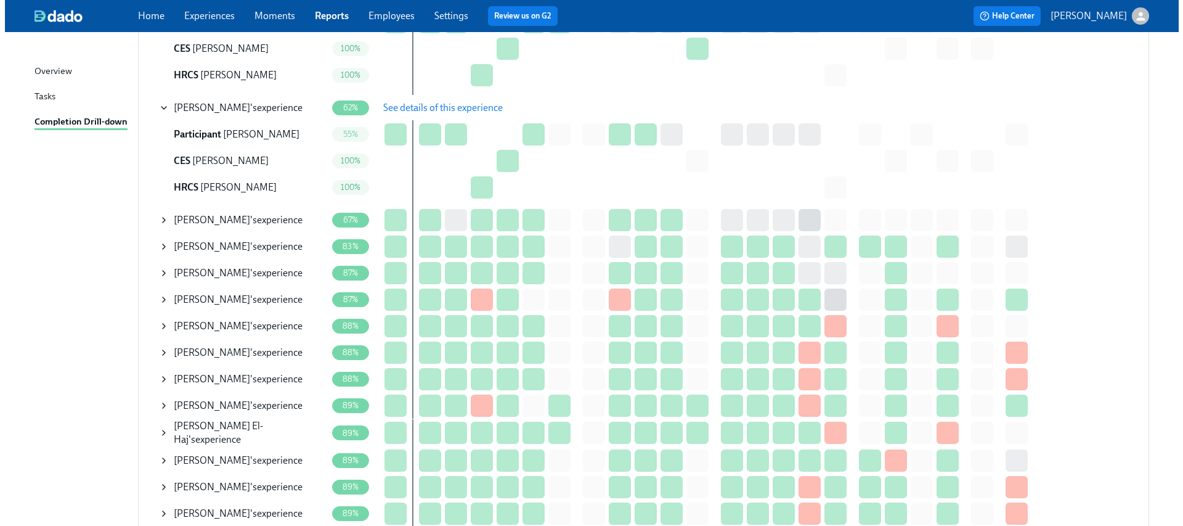
scroll to position [562, 0]
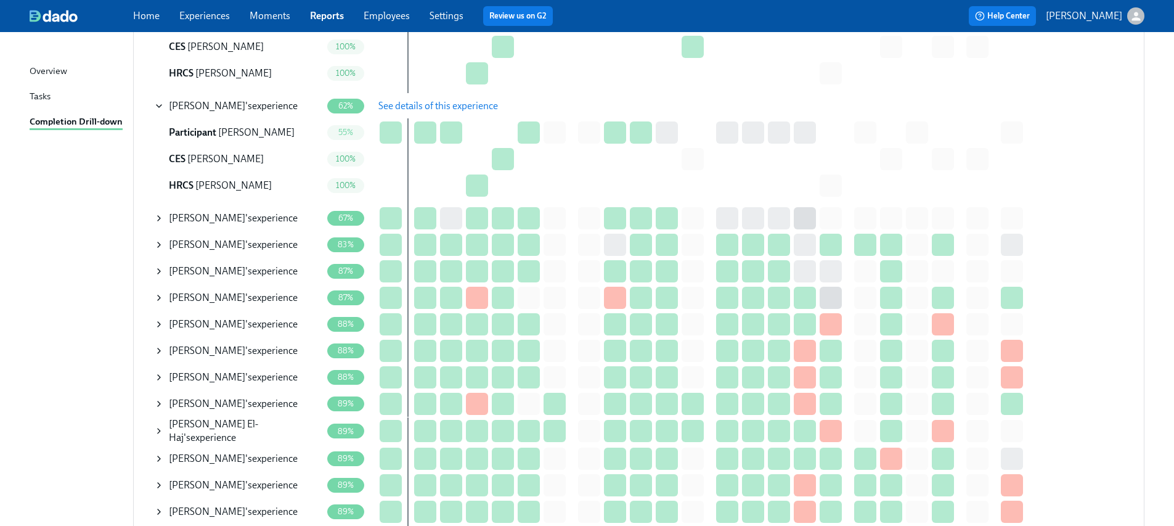
click at [163, 217] on icon at bounding box center [159, 218] width 10 height 10
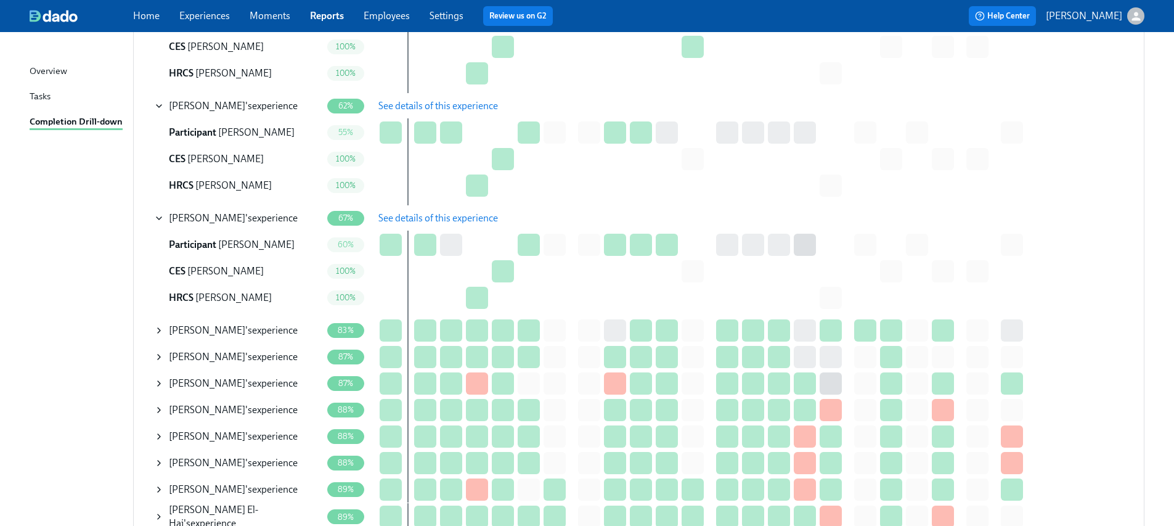
click at [504, 212] on button "See details of this experience" at bounding box center [438, 218] width 137 height 25
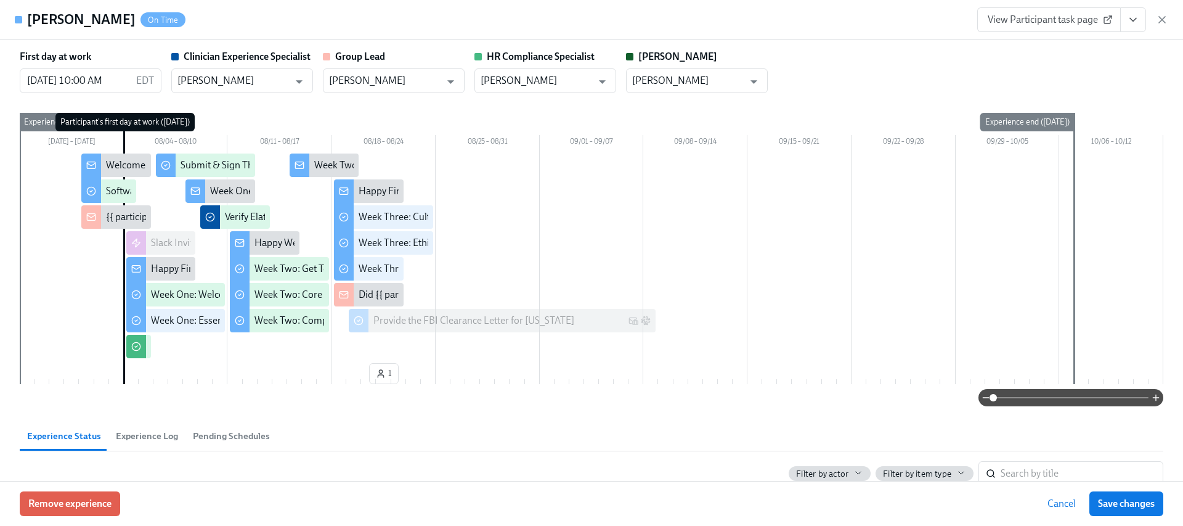
click at [1129, 27] on button "View task page" at bounding box center [1134, 19] width 26 height 25
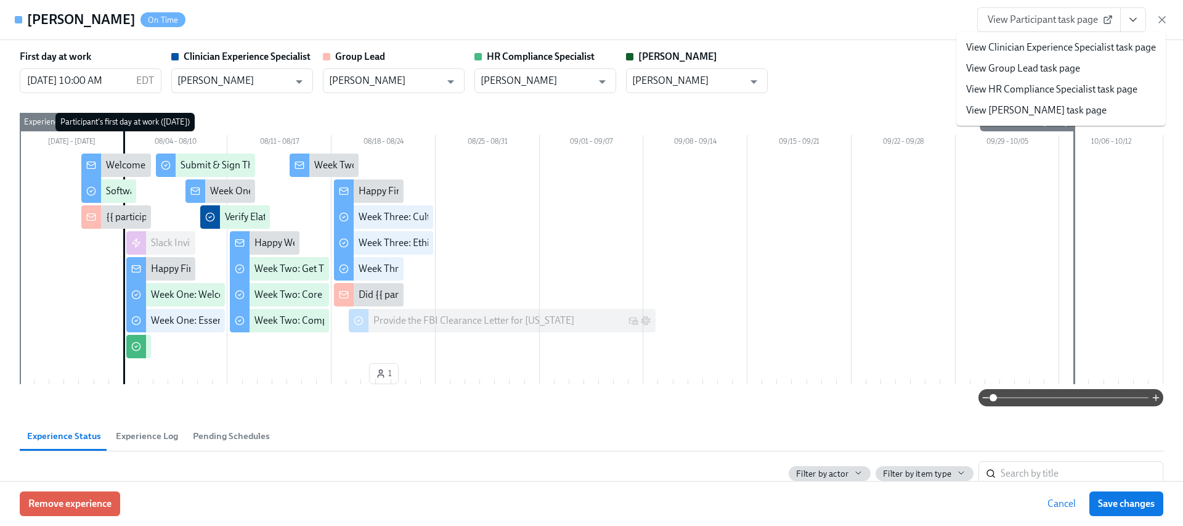
click at [1045, 86] on link "View HR Compliance Specialist task page" at bounding box center [1051, 90] width 171 height 14
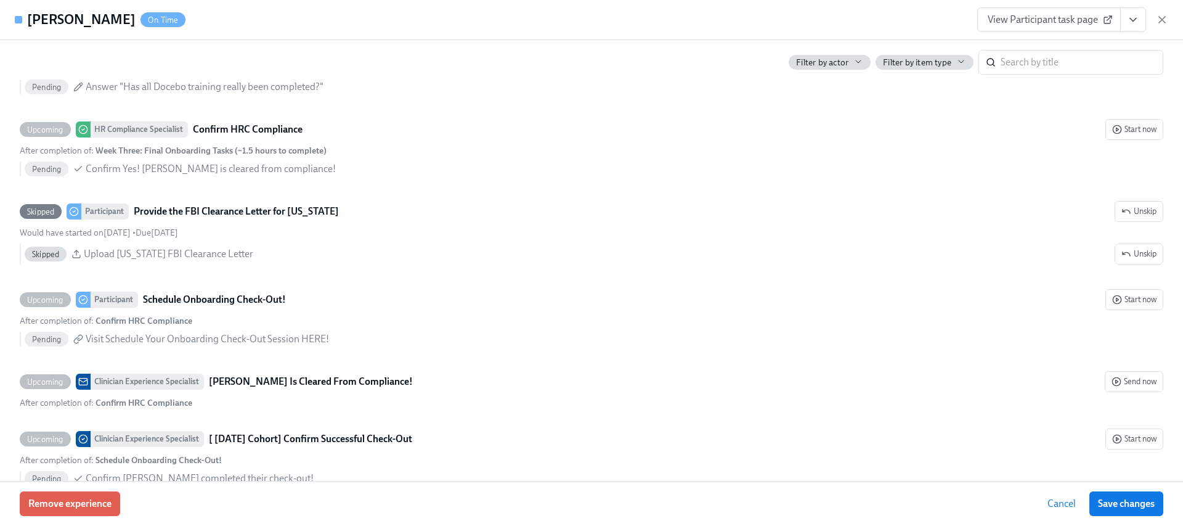
scroll to position [2728, 0]
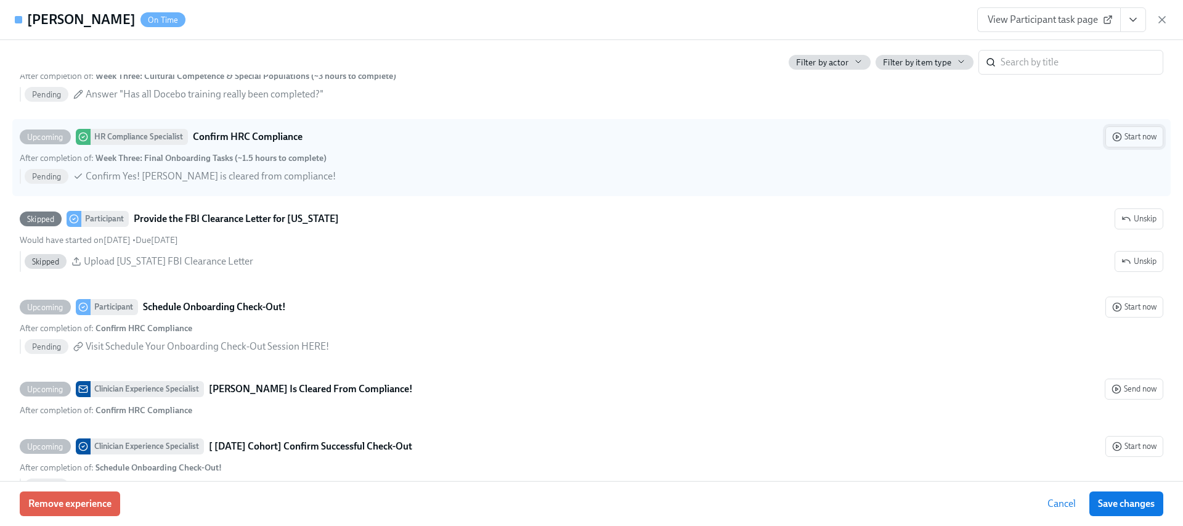
click at [1124, 138] on span "Start now" at bounding box center [1135, 137] width 44 height 12
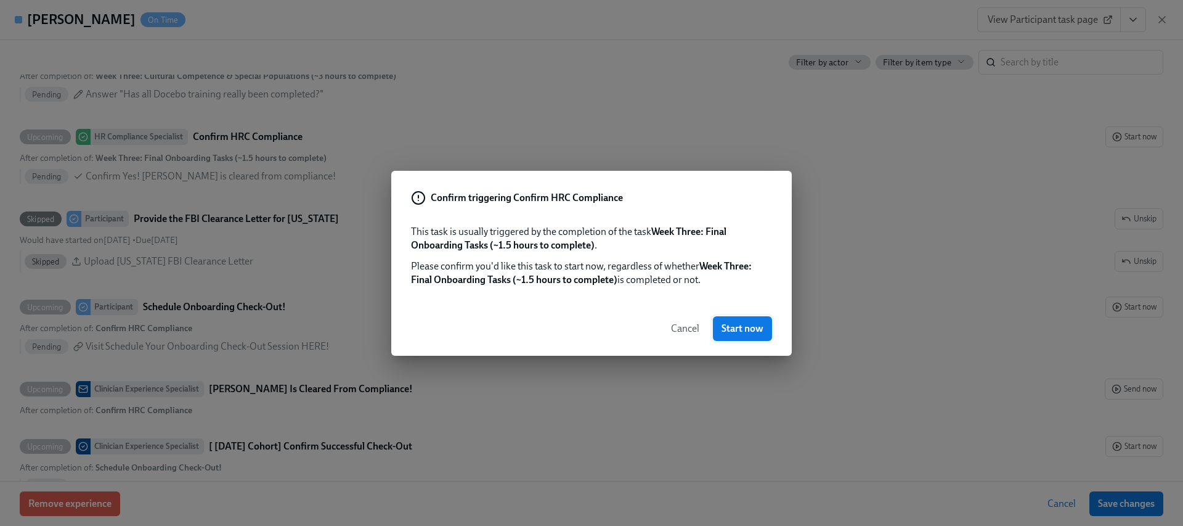
click at [730, 329] on span "Start now" at bounding box center [743, 328] width 42 height 12
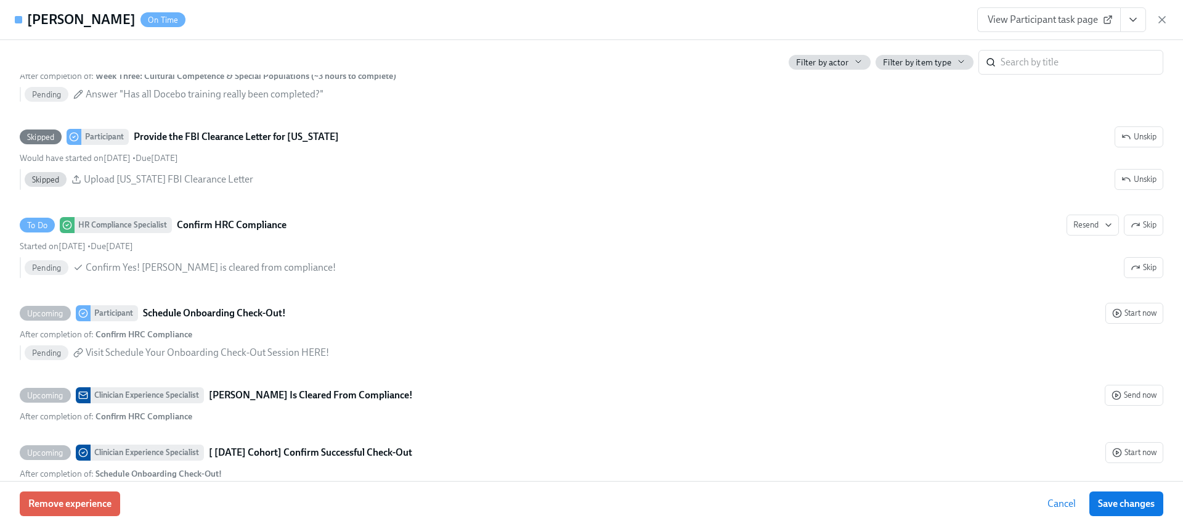
click at [1127, 24] on icon "View task page" at bounding box center [1133, 20] width 12 height 12
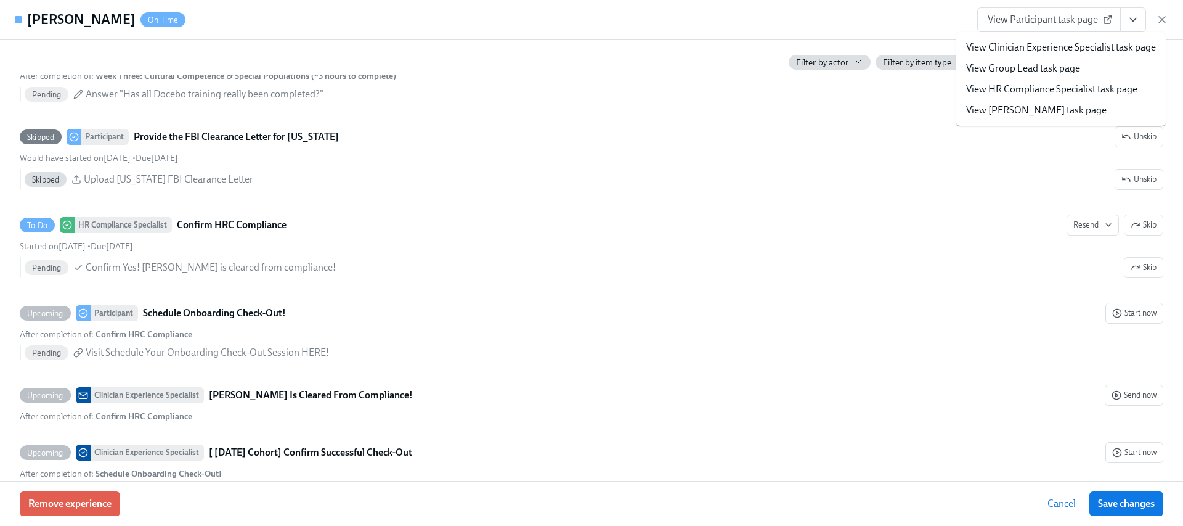
click at [1039, 89] on link "View HR Compliance Specialist task page" at bounding box center [1051, 90] width 171 height 14
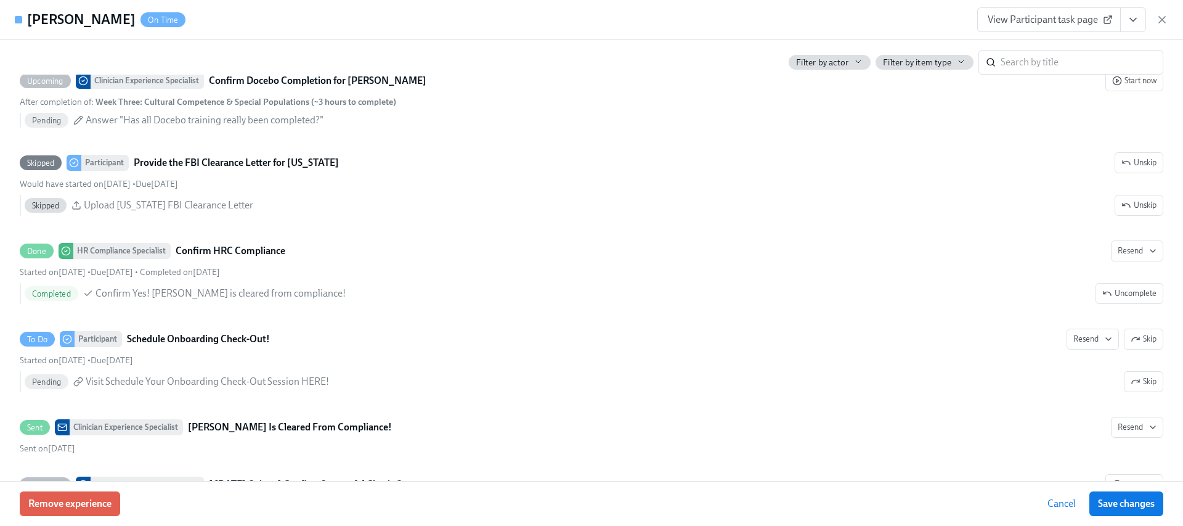
scroll to position [2754, 0]
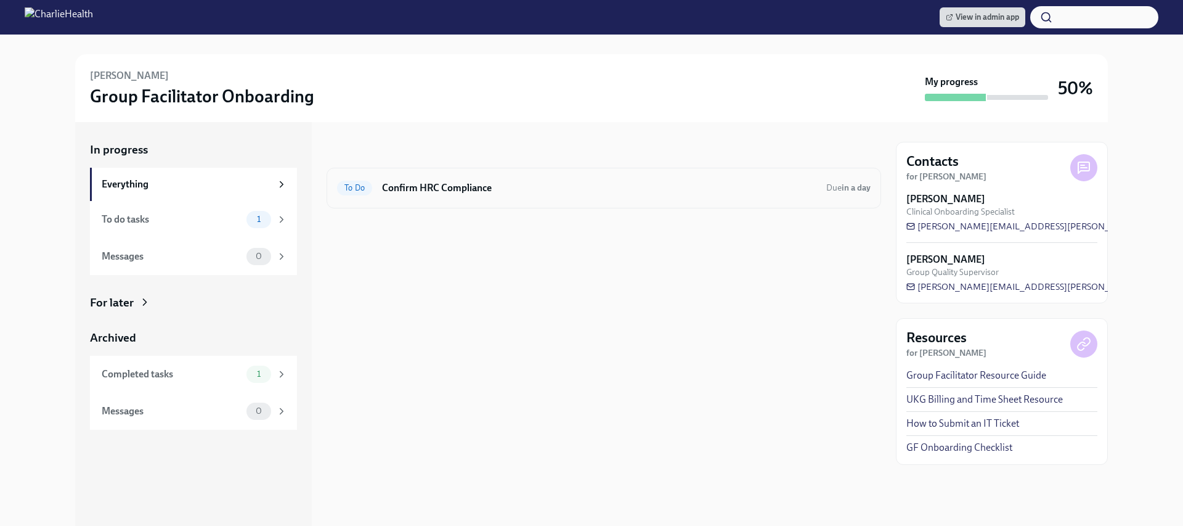
click at [451, 190] on h6 "Confirm HRC Compliance" at bounding box center [599, 188] width 435 height 14
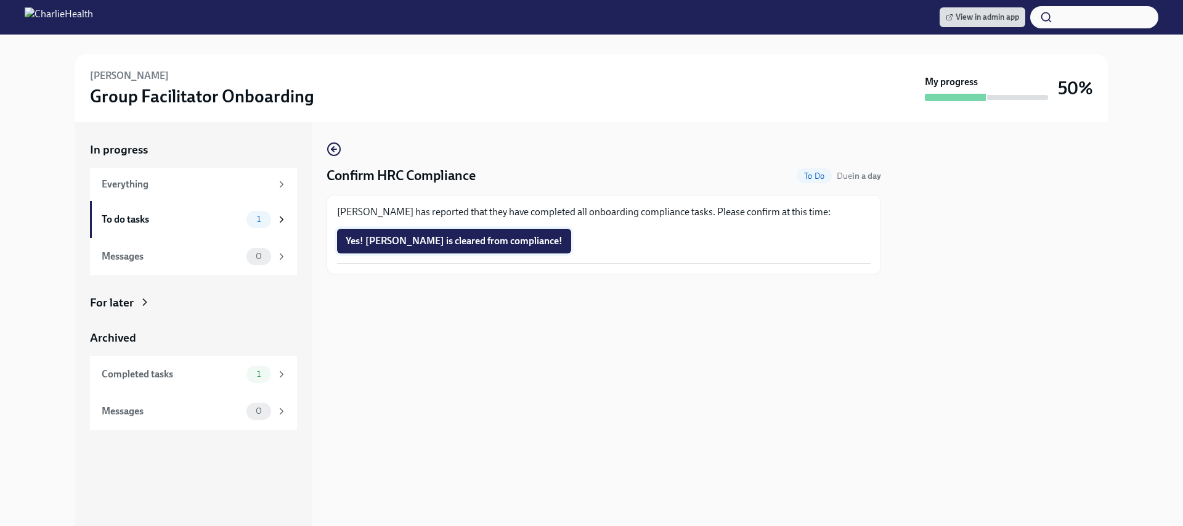
click at [430, 239] on span "Yes! Sarah is cleared from compliance!" at bounding box center [454, 241] width 217 height 12
